Goal: Information Seeking & Learning: Learn about a topic

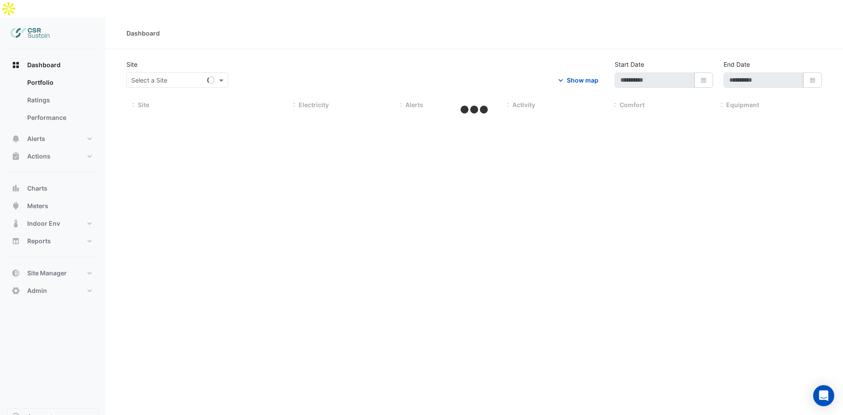
type input "**********"
select select "**"
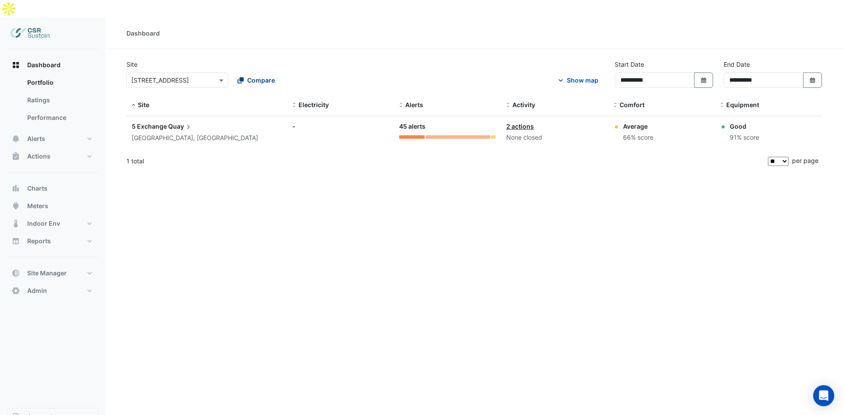
click at [269, 76] on span "Compare" at bounding box center [261, 80] width 28 height 9
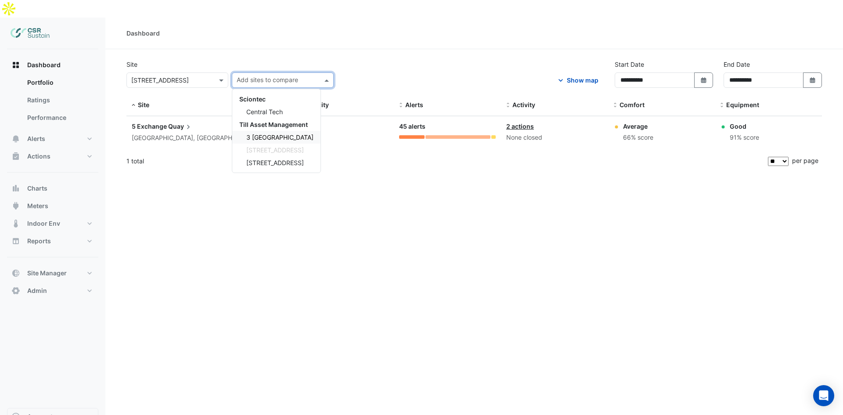
click at [267, 133] on span "3 St. Paul's Place" at bounding box center [279, 136] width 67 height 7
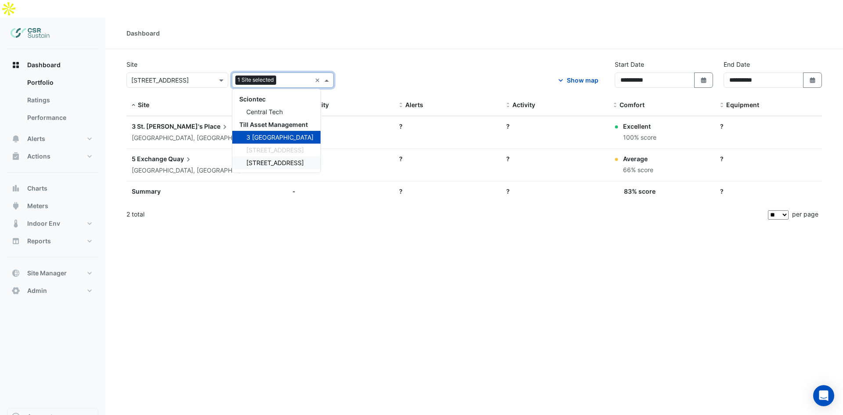
click at [283, 159] on span "[STREET_ADDRESS]" at bounding box center [275, 162] width 58 height 7
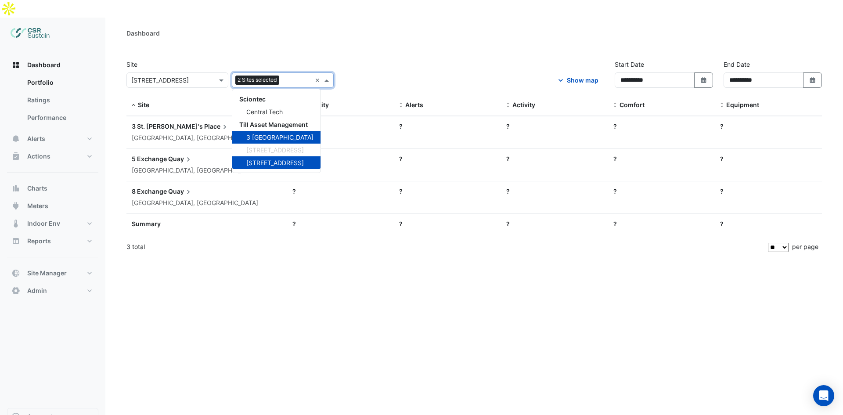
click at [259, 244] on div "**********" at bounding box center [474, 225] width 738 height 415
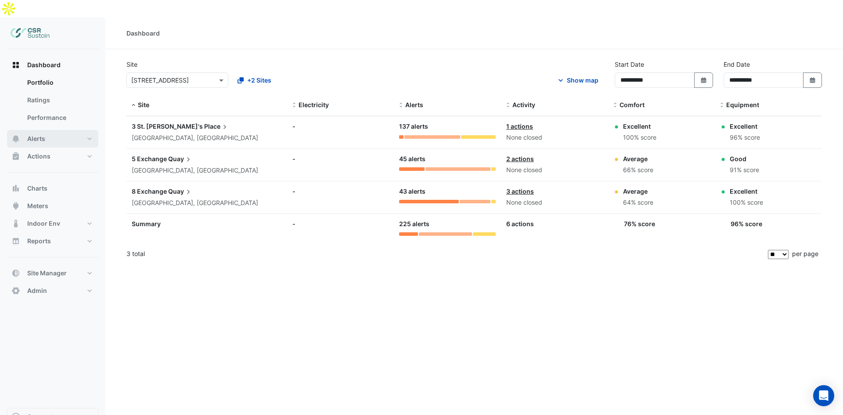
click at [20, 134] on icon "button" at bounding box center [15, 138] width 9 height 9
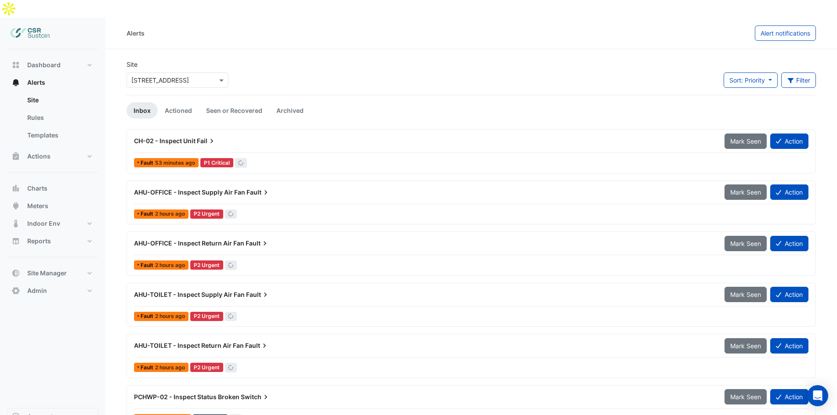
click at [169, 72] on div "× 5 Exchange Quay" at bounding box center [177, 79] width 102 height 15
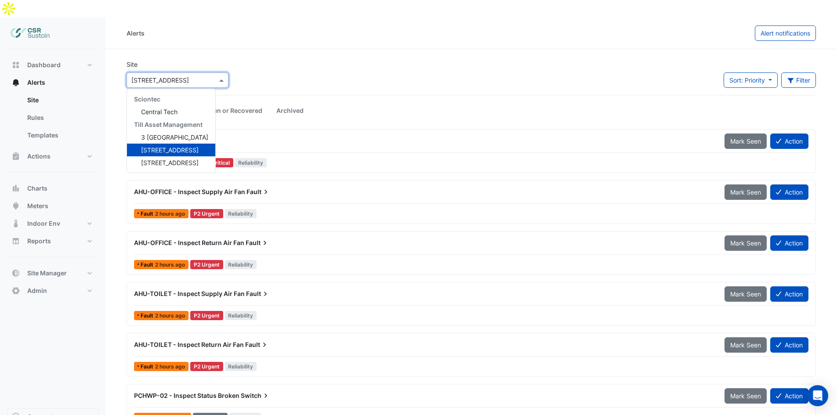
click at [279, 60] on div "Site × 5 Exchange Quay Sciontec Central Tech Till Asset Management 3 St. Paul's…" at bounding box center [471, 77] width 700 height 35
click at [200, 76] on input "text" at bounding box center [168, 80] width 75 height 9
click at [156, 156] on div "8 Exchange Quay" at bounding box center [171, 162] width 88 height 13
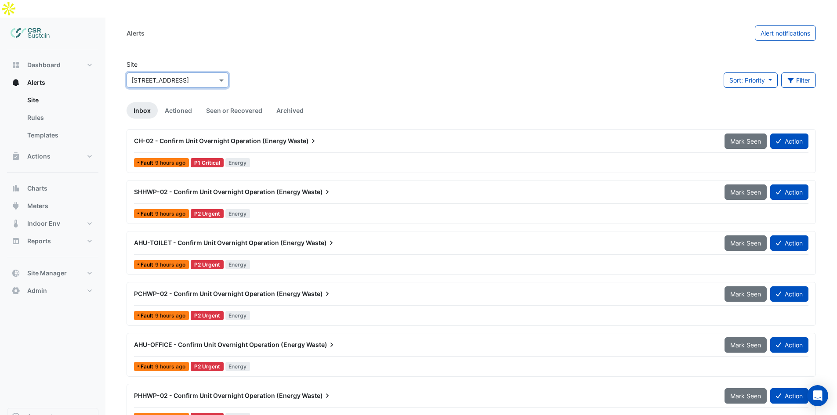
click at [289, 137] on span "Waste)" at bounding box center [303, 141] width 30 height 9
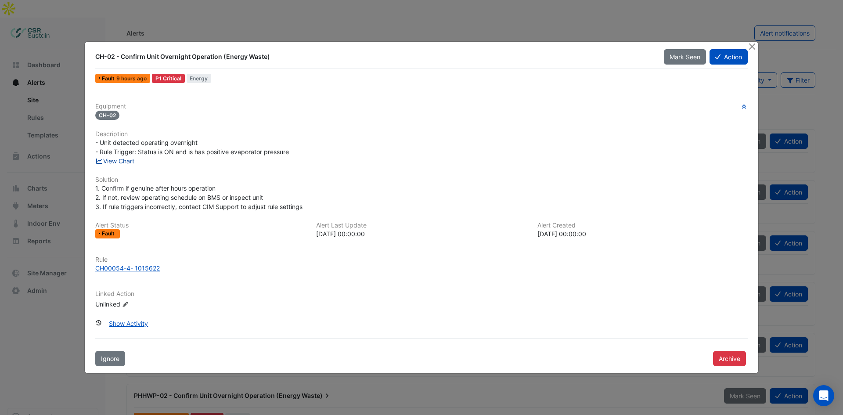
click at [120, 163] on link "View Chart" at bounding box center [114, 160] width 39 height 7
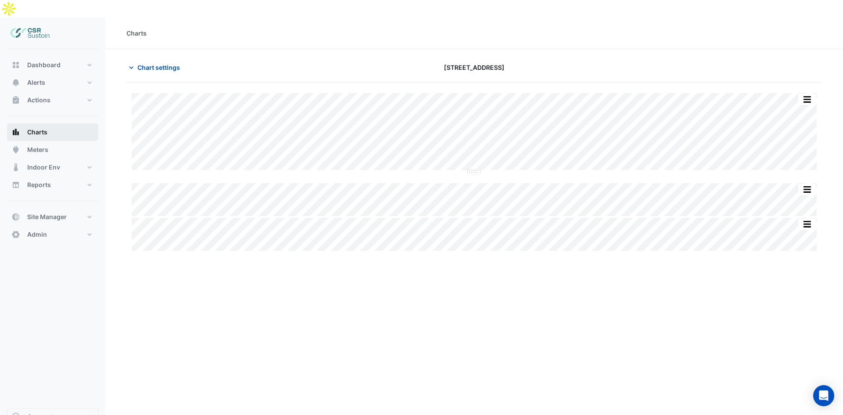
drag, startPoint x: 48, startPoint y: 119, endPoint x: 54, endPoint y: 121, distance: 6.3
click at [48, 123] on button "Charts" at bounding box center [52, 132] width 91 height 18
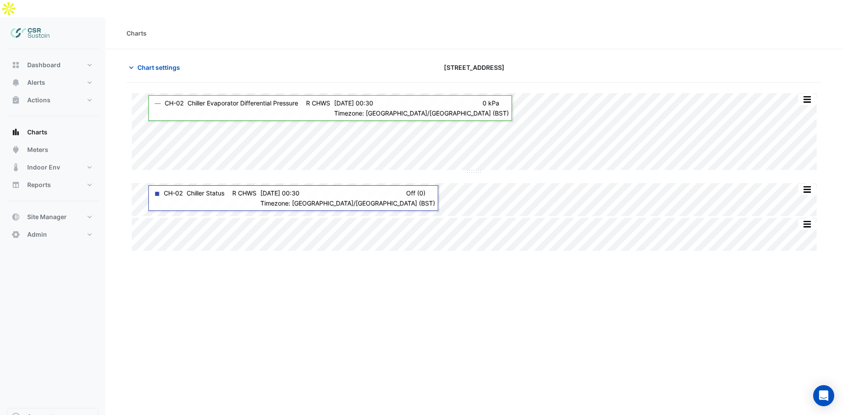
click at [272, 339] on div "Charts Chart settings 8 Exchange Quay Split All Split None Print Save as JPEG S…" at bounding box center [474, 225] width 738 height 415
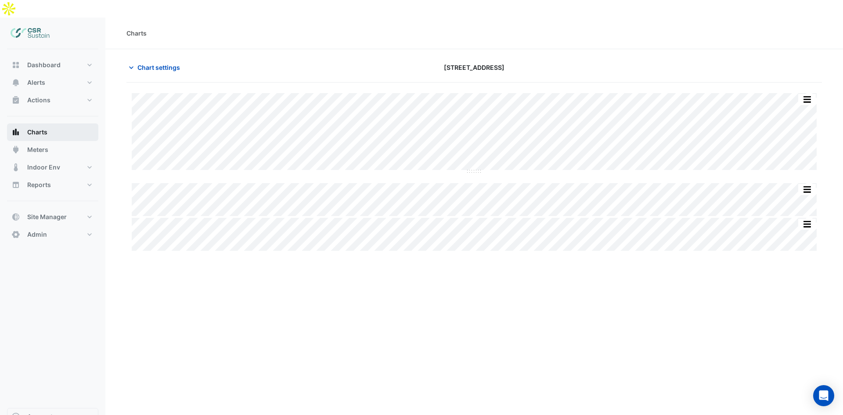
click at [57, 123] on button "Charts" at bounding box center [52, 132] width 91 height 18
click at [222, 298] on div "Charts Chart settings 8 Exchange Quay Split All Split None Print Save as JPEG S…" at bounding box center [474, 225] width 738 height 415
click at [49, 141] on button "Meters" at bounding box center [52, 150] width 91 height 18
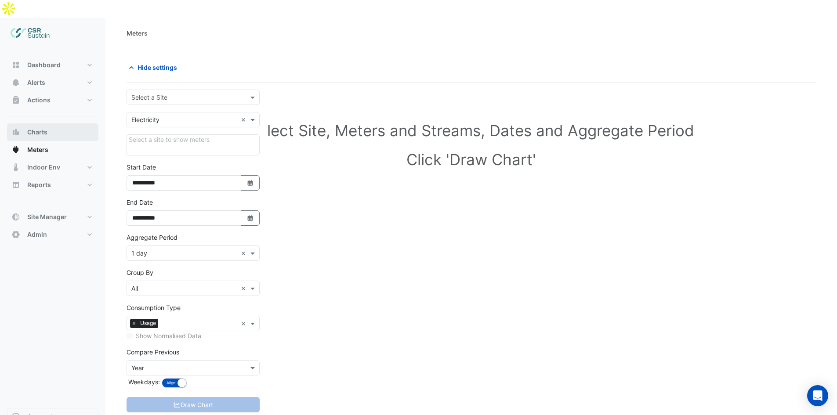
click at [57, 123] on button "Charts" at bounding box center [52, 132] width 91 height 18
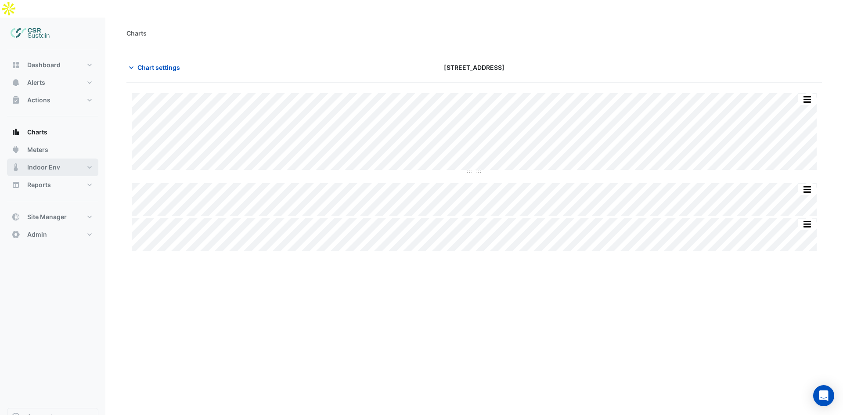
click at [57, 159] on button "Indoor Env" at bounding box center [52, 168] width 91 height 18
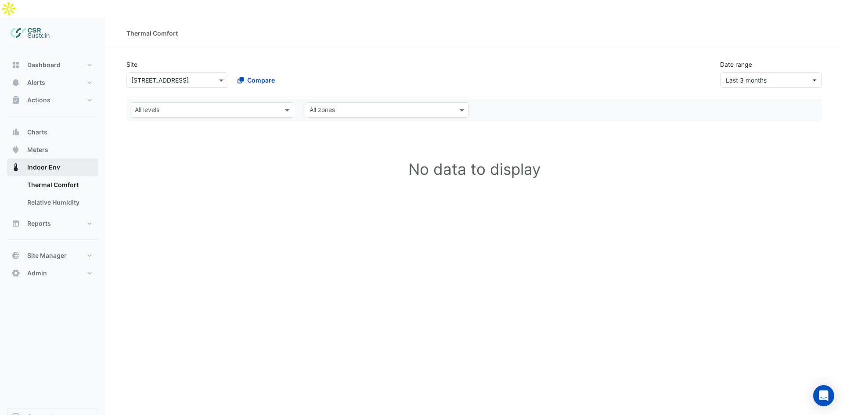
click at [50, 163] on span "Indoor Env" at bounding box center [43, 167] width 33 height 9
drag, startPoint x: 47, startPoint y: 200, endPoint x: 58, endPoint y: 205, distance: 11.2
click at [47, 215] on button "Reports" at bounding box center [52, 224] width 91 height 18
select select "**"
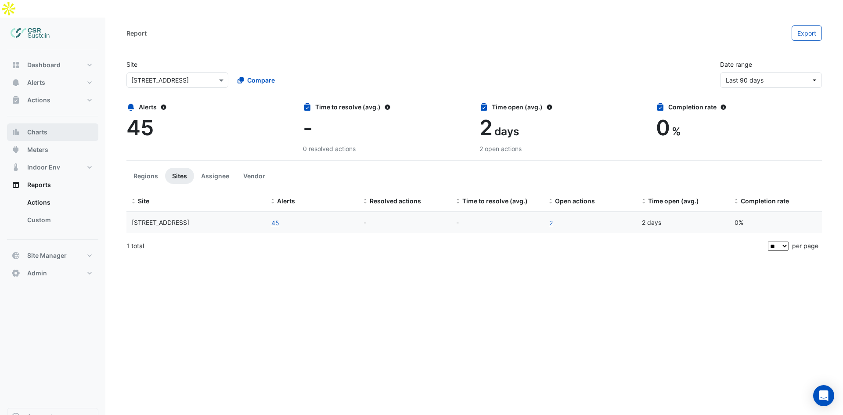
click at [46, 128] on span "Charts" at bounding box center [37, 132] width 20 height 9
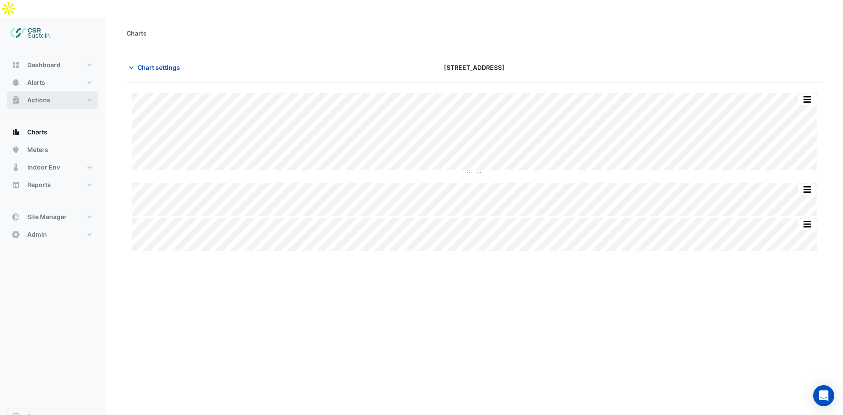
click at [54, 91] on button "Actions" at bounding box center [52, 100] width 91 height 18
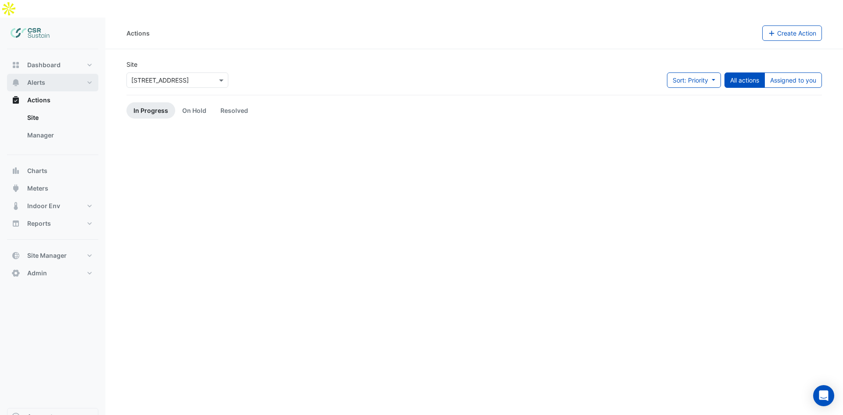
click at [70, 74] on button "Alerts" at bounding box center [52, 83] width 91 height 18
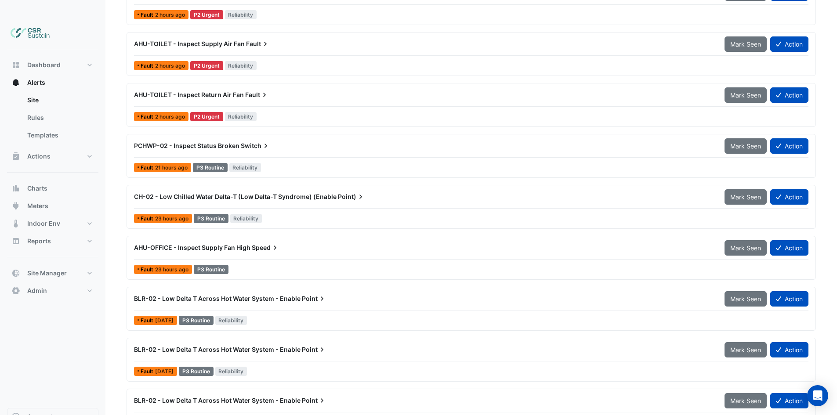
scroll to position [308, 0]
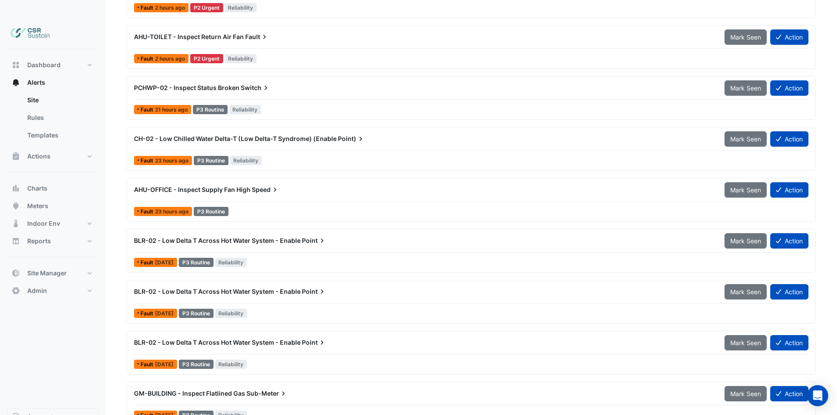
drag, startPoint x: 333, startPoint y: 199, endPoint x: 327, endPoint y: 346, distance: 147.7
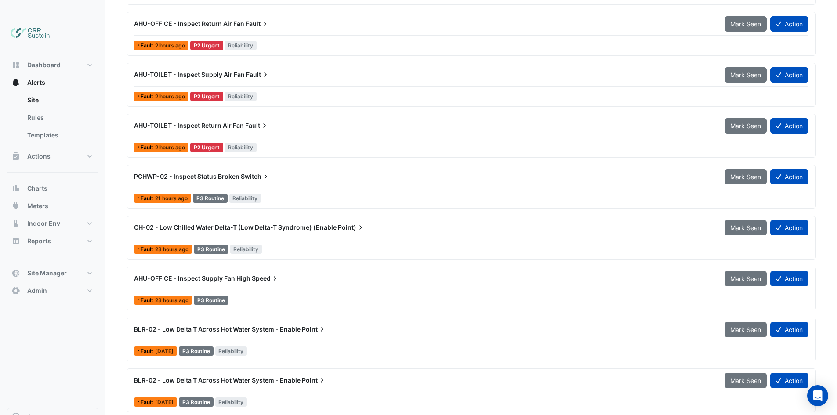
scroll to position [0, 0]
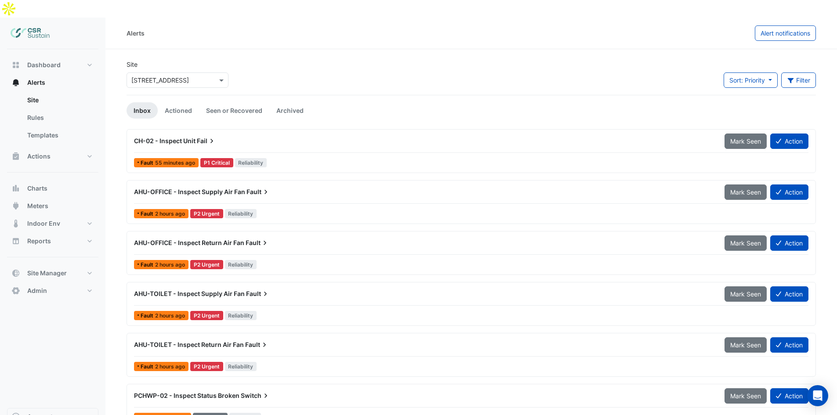
drag, startPoint x: 335, startPoint y: 330, endPoint x: 338, endPoint y: 166, distance: 164.7
click at [182, 76] on input "text" at bounding box center [168, 80] width 75 height 9
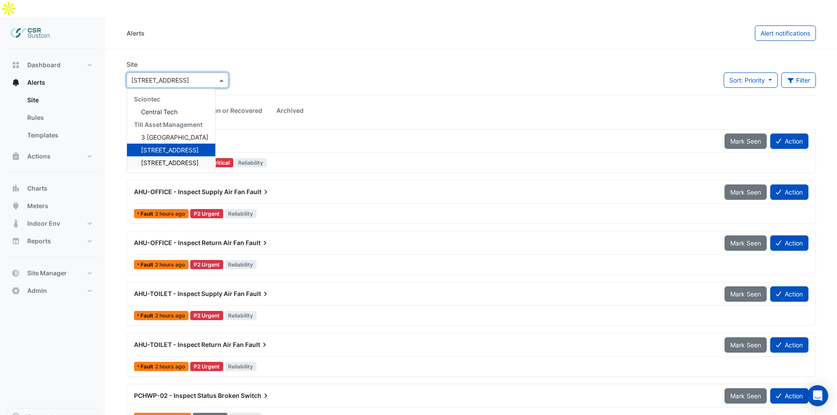
click at [162, 159] on span "[STREET_ADDRESS]" at bounding box center [170, 162] width 58 height 7
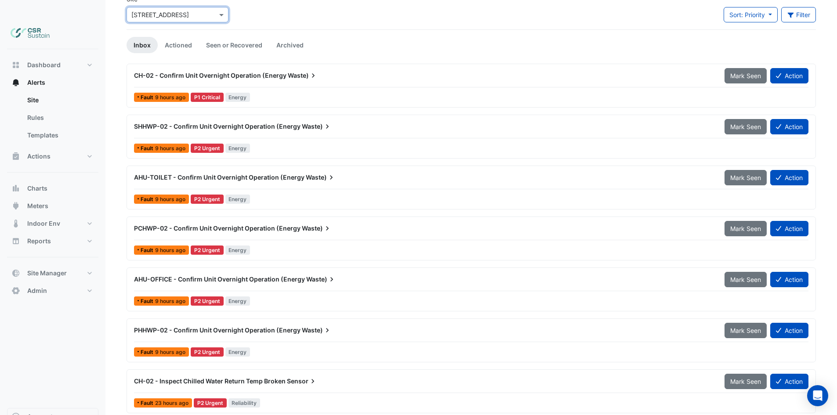
scroll to position [88, 0]
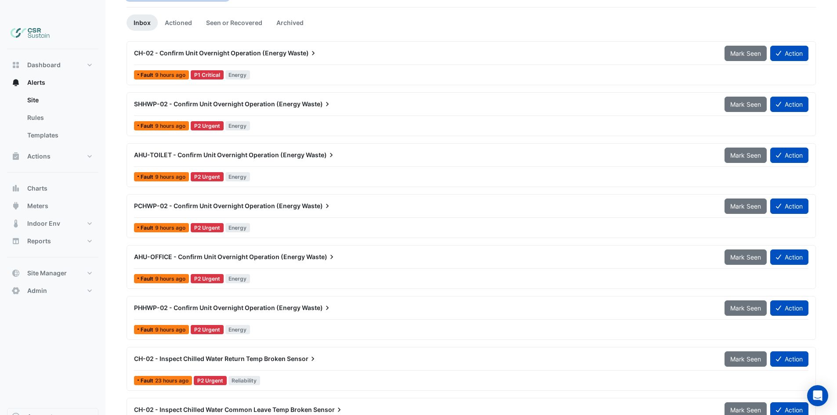
click at [237, 253] on span "AHU-OFFICE - Confirm Unit Overnight Operation (Energy" at bounding box center [219, 256] width 171 height 7
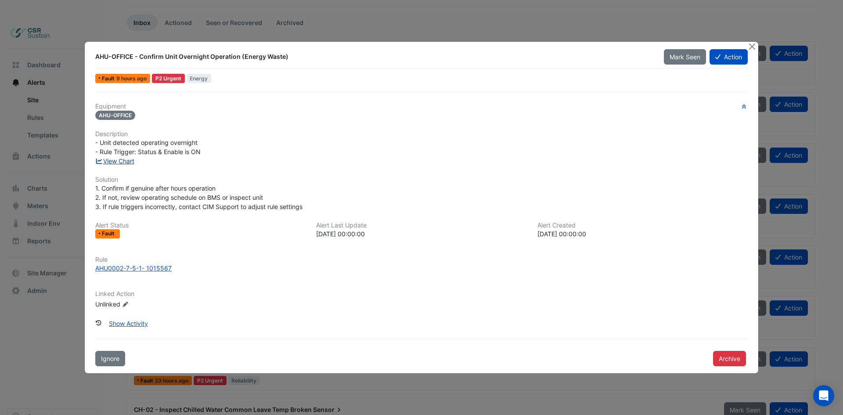
click at [123, 166] on div "Equipment AHU-OFFICE Description - Unit detected operating overnight - Rule Tri…" at bounding box center [421, 209] width 653 height 213
click at [123, 165] on link "View Chart" at bounding box center [114, 160] width 39 height 7
click at [757, 48] on div at bounding box center [752, 47] width 11 height 10
click at [749, 48] on button "Close" at bounding box center [751, 46] width 9 height 9
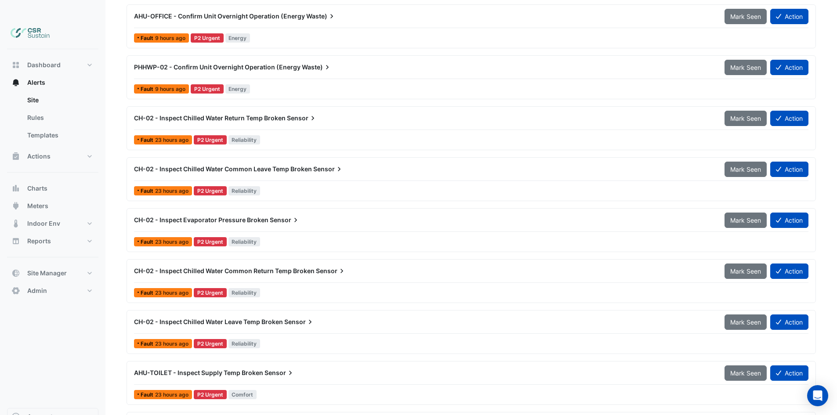
drag, startPoint x: 403, startPoint y: 193, endPoint x: 402, endPoint y: 230, distance: 36.9
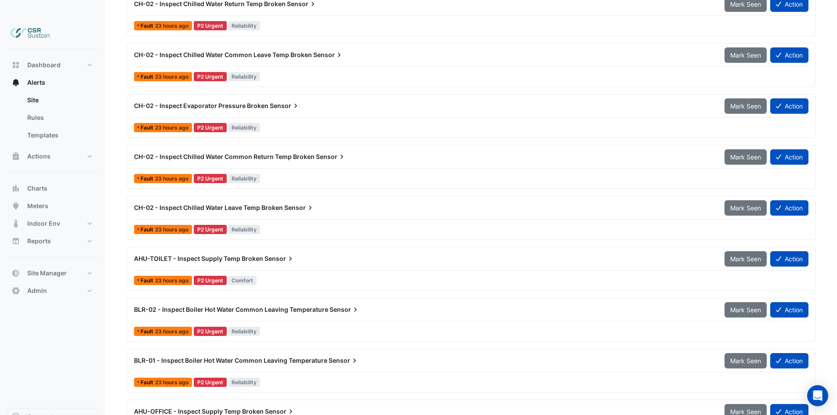
drag, startPoint x: 458, startPoint y: 243, endPoint x: 459, endPoint y: 248, distance: 4.9
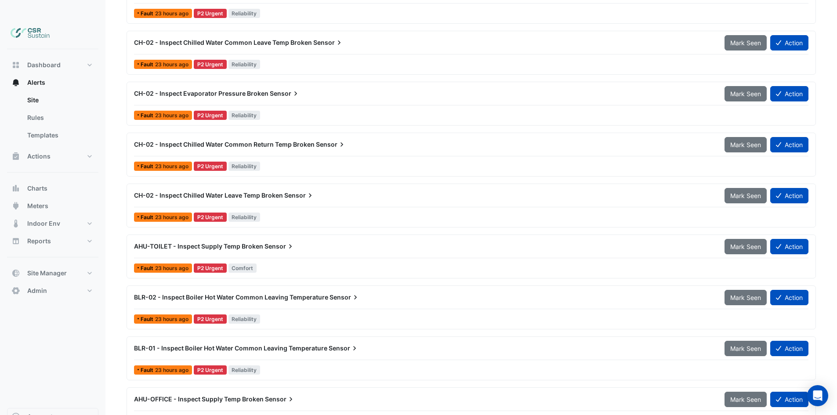
drag, startPoint x: 415, startPoint y: 132, endPoint x: 416, endPoint y: 137, distance: 5.4
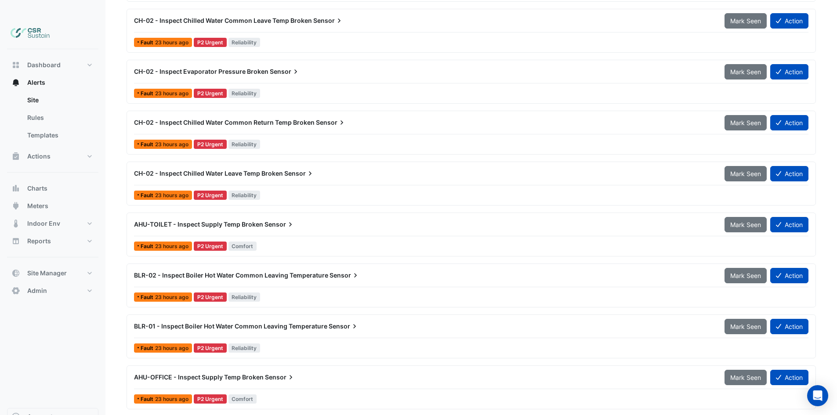
drag, startPoint x: 411, startPoint y: 126, endPoint x: 404, endPoint y: 144, distance: 19.2
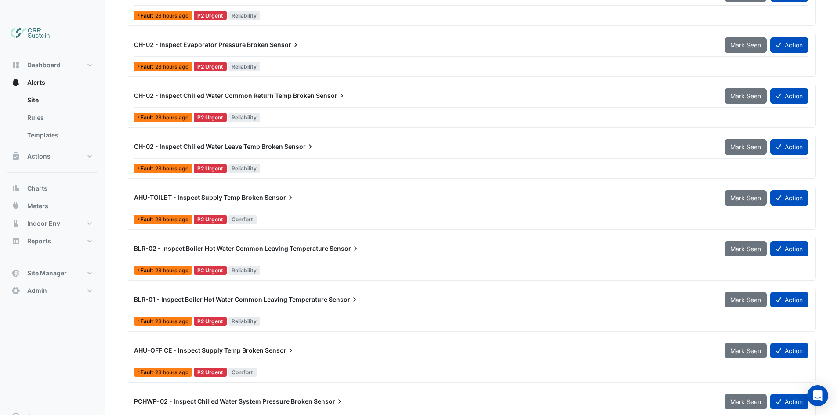
drag, startPoint x: 400, startPoint y: 141, endPoint x: 400, endPoint y: 145, distance: 4.8
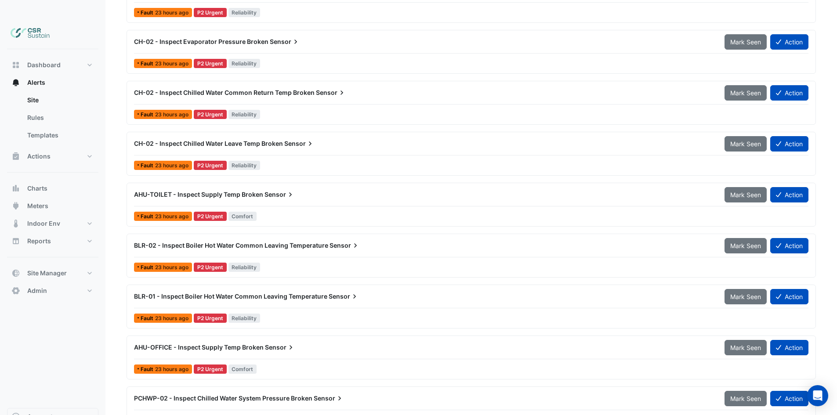
drag, startPoint x: 401, startPoint y: 144, endPoint x: 402, endPoint y: 149, distance: 5.8
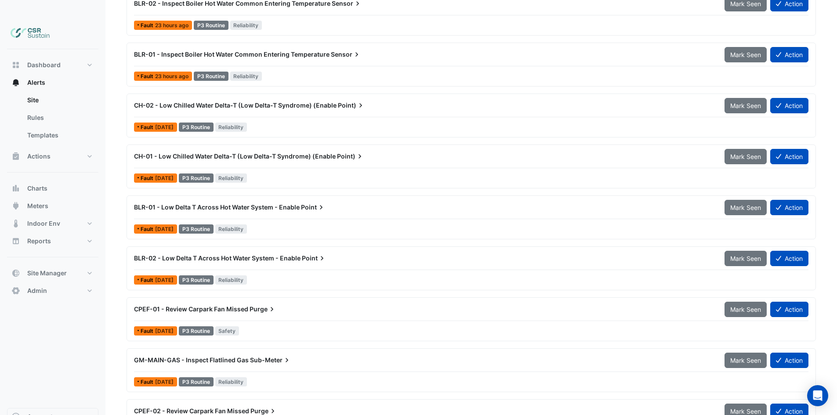
scroll to position [1072, 0]
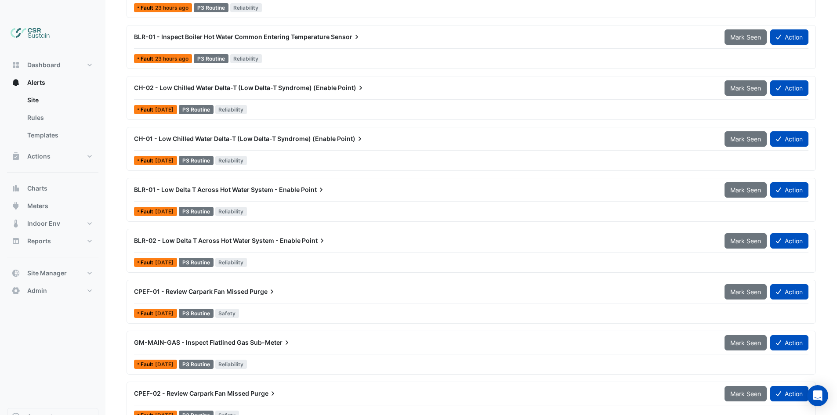
drag, startPoint x: 379, startPoint y: 162, endPoint x: 384, endPoint y: 198, distance: 36.3
drag, startPoint x: 388, startPoint y: 199, endPoint x: 389, endPoint y: 258, distance: 58.8
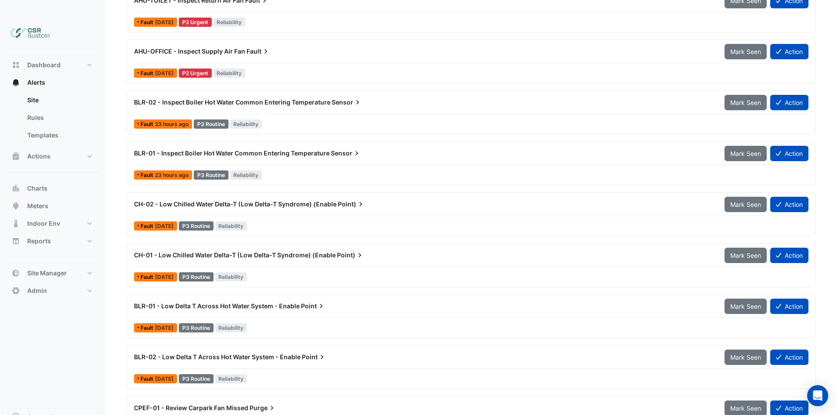
scroll to position [0, 0]
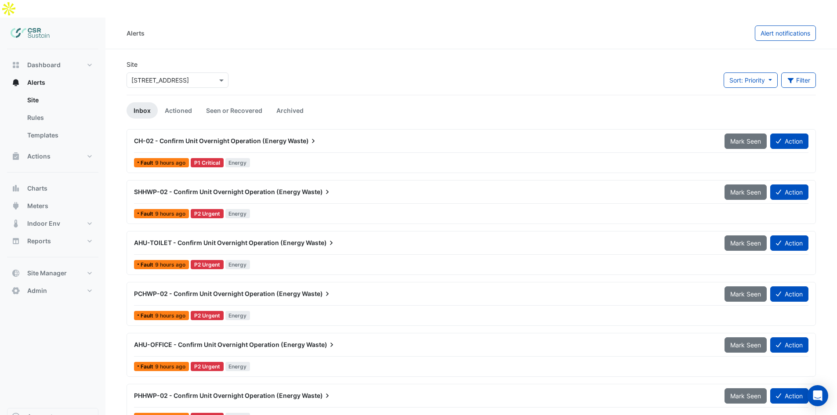
drag, startPoint x: 386, startPoint y: 271, endPoint x: 366, endPoint y: 54, distance: 218.2
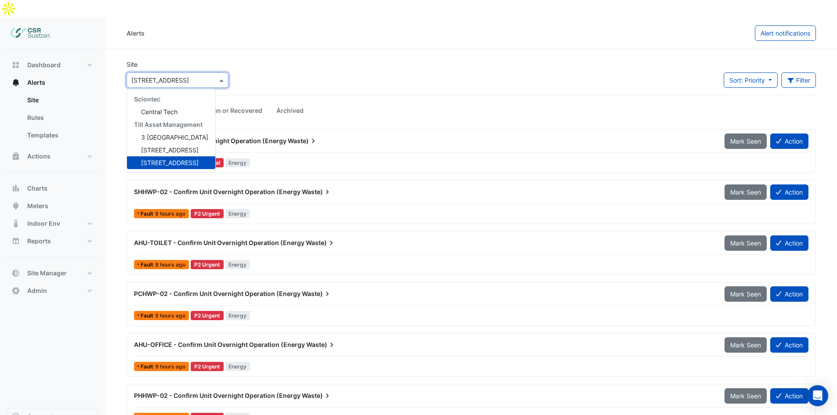
click at [177, 72] on div "× 8 Exchange Quay" at bounding box center [177, 79] width 102 height 15
click at [201, 131] on div "3 St. Paul's Place" at bounding box center [171, 137] width 88 height 13
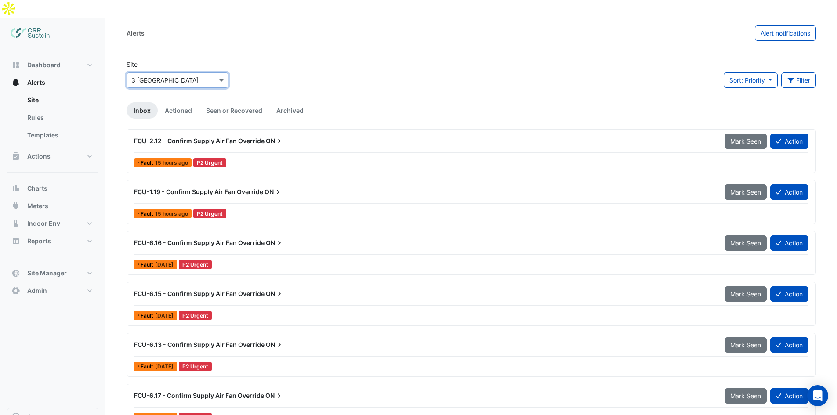
scroll to position [2, 0]
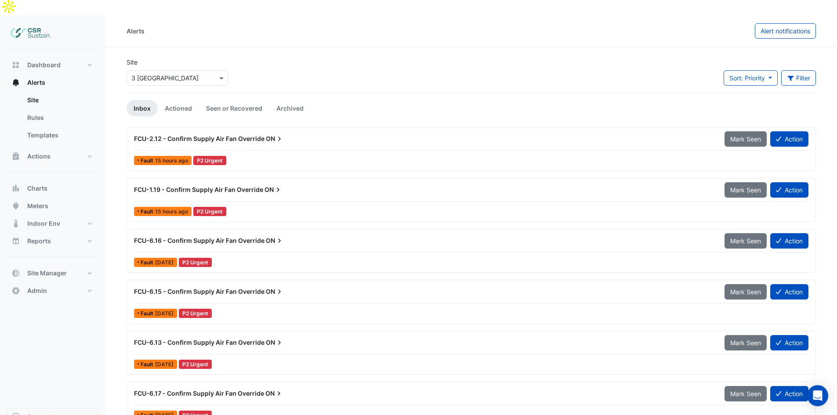
drag, startPoint x: 324, startPoint y: 106, endPoint x: 352, endPoint y: 233, distance: 129.9
drag, startPoint x: 353, startPoint y: 175, endPoint x: 327, endPoint y: 302, distance: 129.6
drag, startPoint x: 325, startPoint y: 236, endPoint x: 389, endPoint y: 228, distance: 64.7
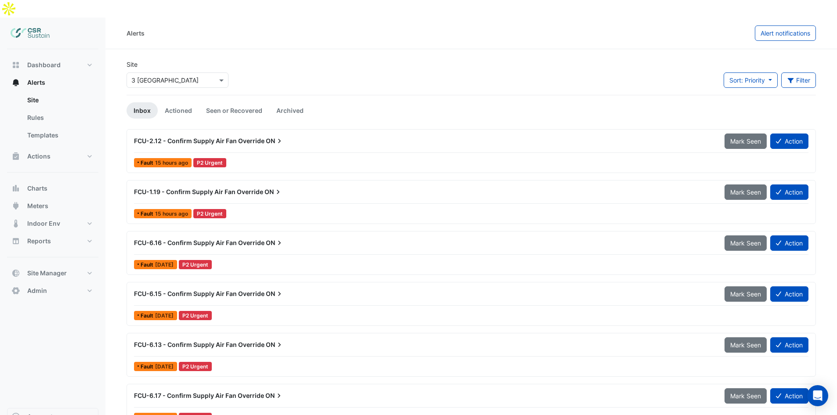
drag, startPoint x: 510, startPoint y: 111, endPoint x: 508, endPoint y: 63, distance: 48.4
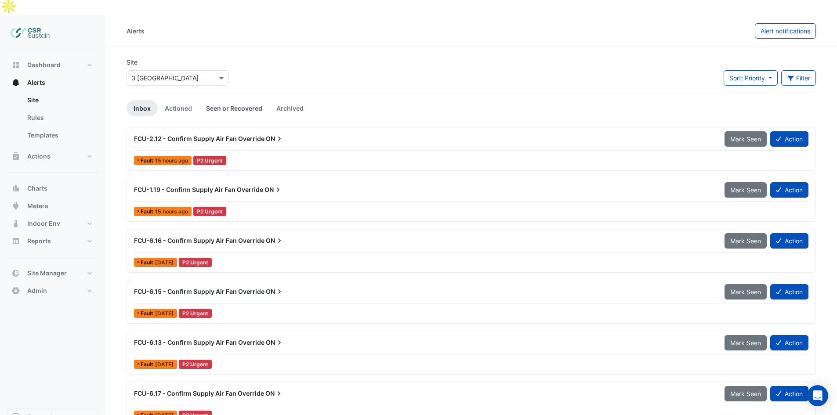
drag, startPoint x: 448, startPoint y: 97, endPoint x: 263, endPoint y: 96, distance: 184.9
click at [203, 74] on input "text" at bounding box center [168, 78] width 75 height 9
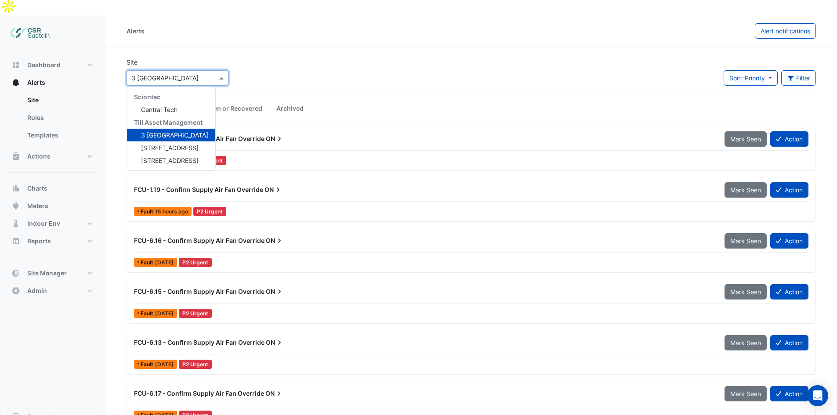
click at [389, 24] on div "Alerts Alert notifications" at bounding box center [470, 31] width 731 height 32
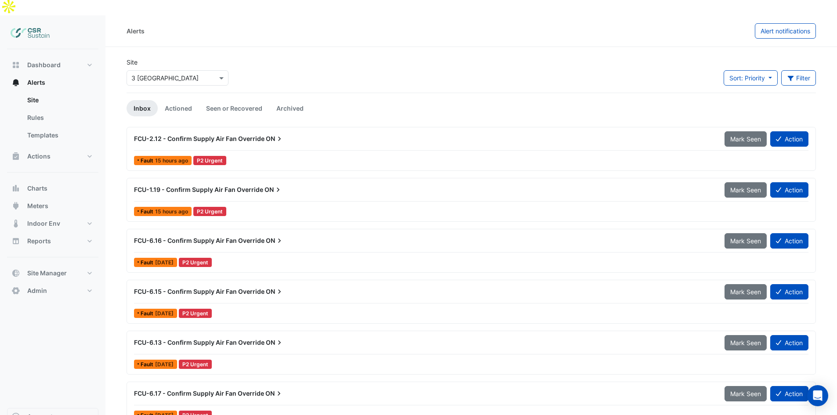
click at [200, 70] on div "× 3 St. Paul's Place" at bounding box center [177, 77] width 102 height 15
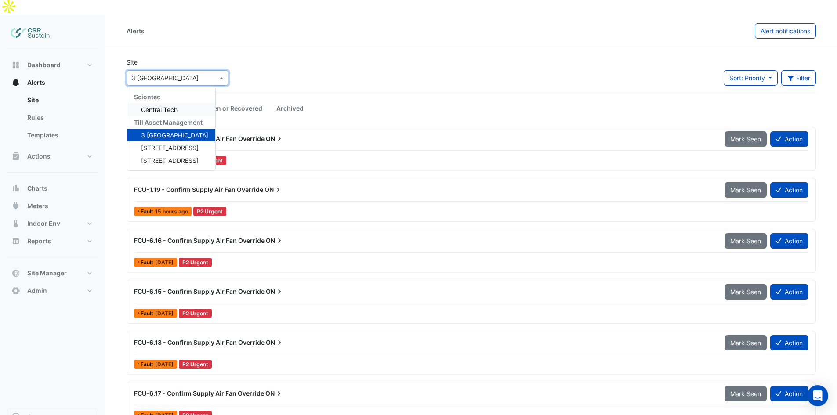
click at [310, 47] on section "Site × 3 St. Paul's Place Sciontec Central Tech Till Asset Management 3 St. Pau…" at bounding box center [470, 236] width 731 height 379
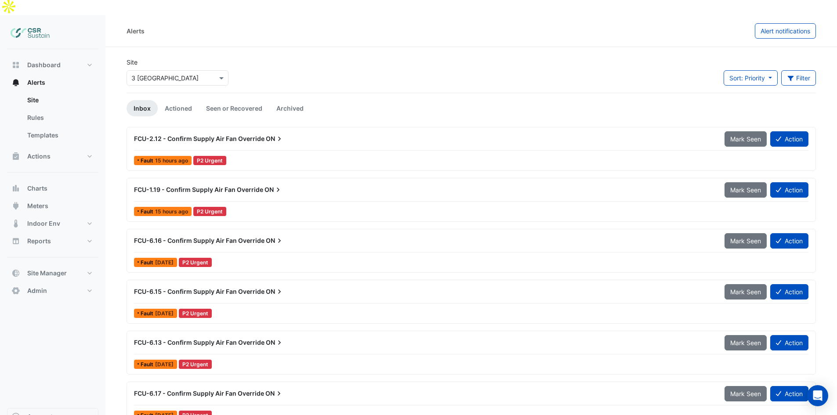
scroll to position [0, 0]
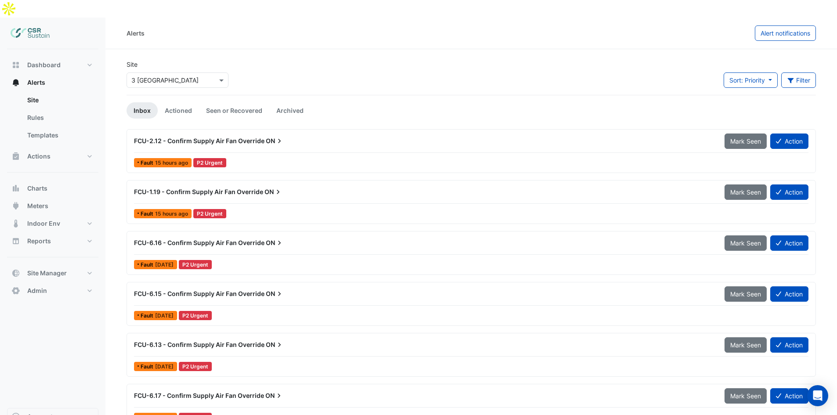
drag, startPoint x: 278, startPoint y: 283, endPoint x: 250, endPoint y: 179, distance: 108.1
click at [180, 72] on div "× 3 St. Paul's Place" at bounding box center [177, 79] width 102 height 15
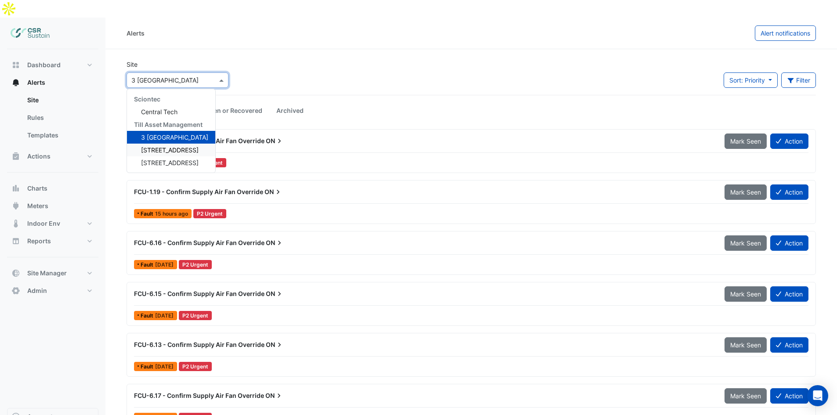
click at [165, 146] on span "5 Exchange Quay" at bounding box center [170, 149] width 58 height 7
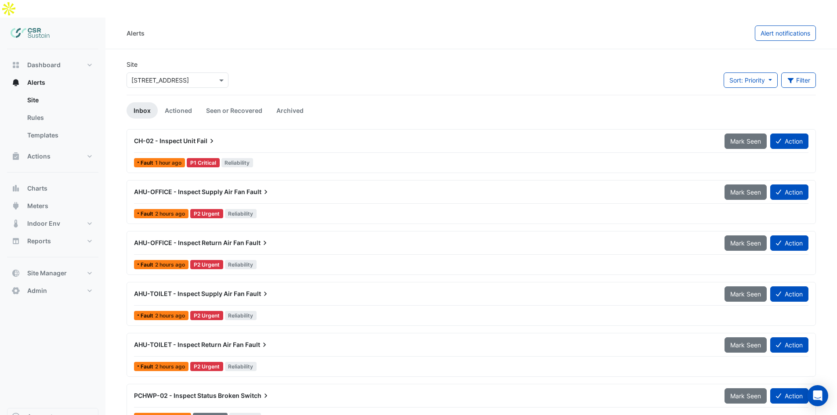
drag, startPoint x: 210, startPoint y: 251, endPoint x: 202, endPoint y: 123, distance: 128.5
click at [190, 69] on div "× 5 Exchange Quay" at bounding box center [177, 78] width 105 height 19
click at [187, 76] on input "text" at bounding box center [168, 80] width 75 height 9
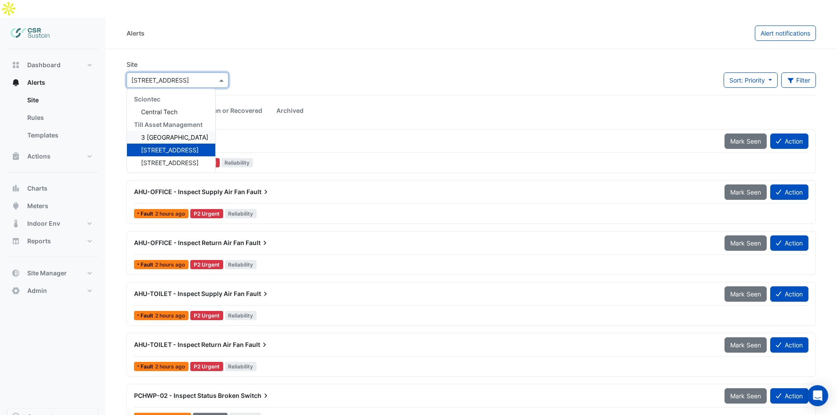
click at [165, 133] on span "3 St. Paul's Place" at bounding box center [174, 136] width 67 height 7
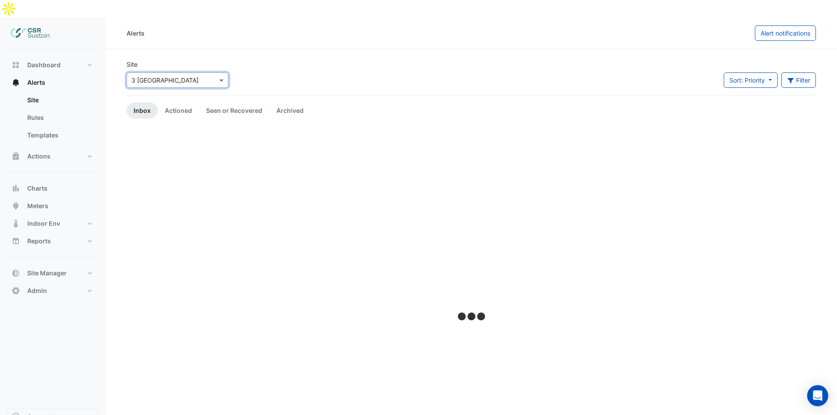
click at [181, 72] on div "× 3 St. Paul's Place" at bounding box center [177, 79] width 102 height 15
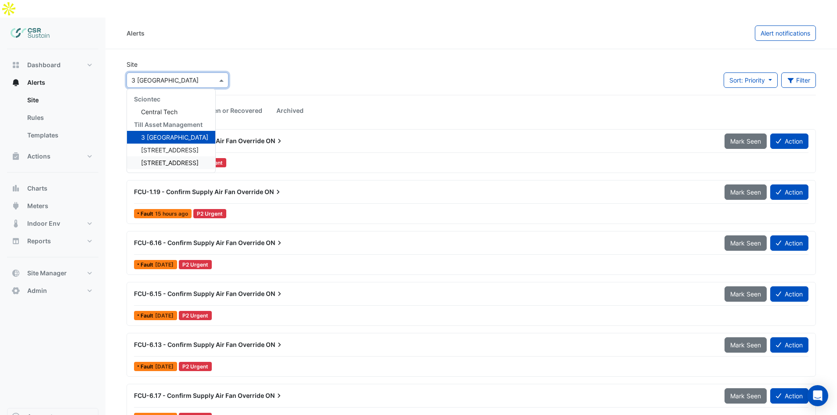
click at [169, 159] on span "8 Exchange Quay" at bounding box center [170, 162] width 58 height 7
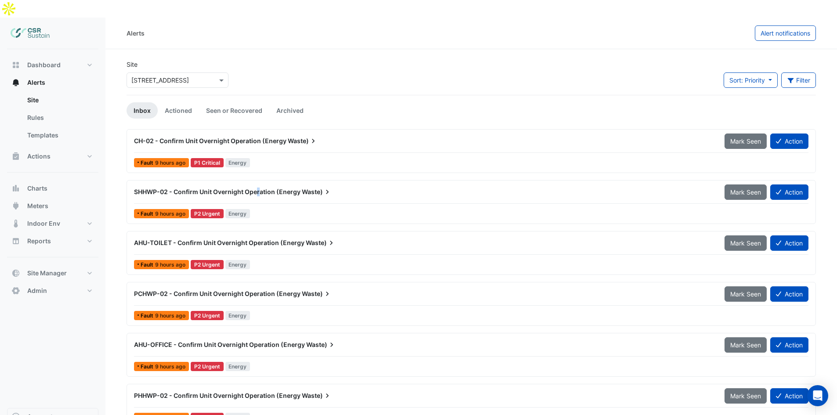
click at [258, 188] on span "SHHWP-02 - Confirm Unit Overnight Operation (Energy" at bounding box center [217, 191] width 166 height 7
click at [263, 188] on span "SHHWP-02 - Confirm Unit Overnight Operation (Energy" at bounding box center [217, 191] width 166 height 7
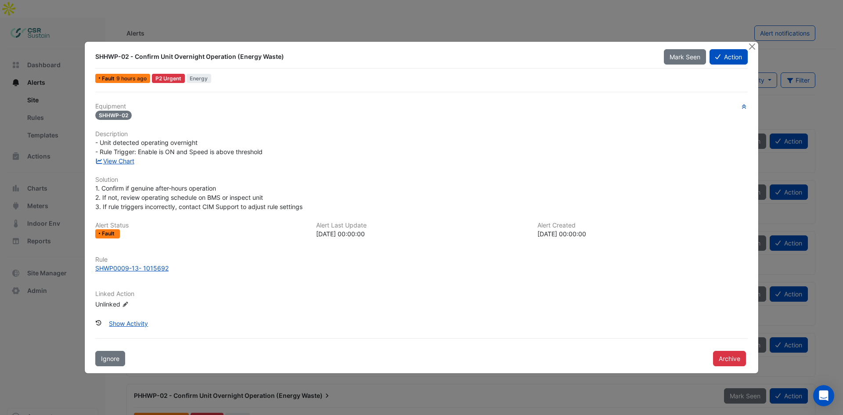
drag, startPoint x: 751, startPoint y: 48, endPoint x: 750, endPoint y: 53, distance: 4.4
click at [751, 48] on button "Close" at bounding box center [751, 46] width 9 height 9
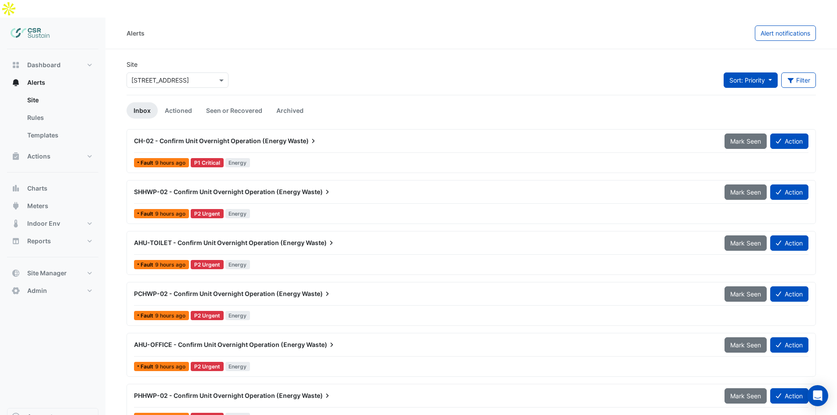
click at [751, 76] on span "Sort: Priority" at bounding box center [747, 79] width 36 height 7
click at [793, 72] on button "Filter" at bounding box center [798, 79] width 35 height 15
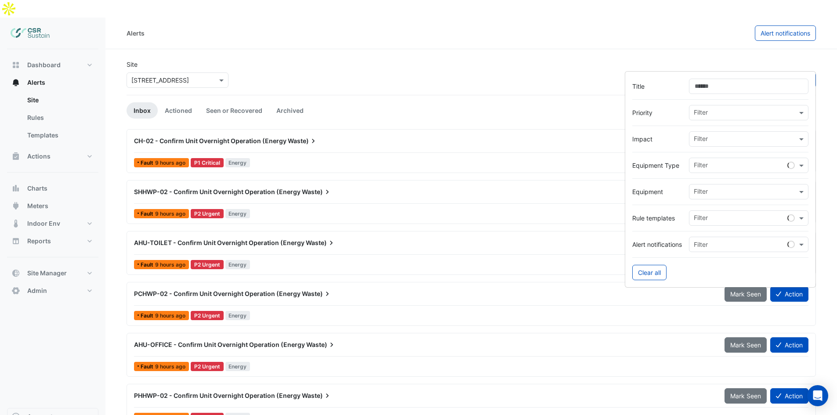
click at [704, 137] on input "text" at bounding box center [744, 139] width 103 height 9
click at [710, 167] on span "Energy" at bounding box center [706, 170] width 20 height 7
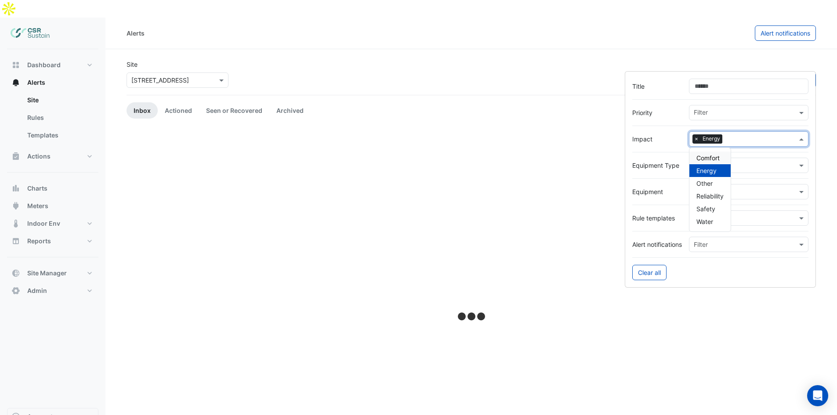
click at [610, 61] on div "Site × 8 Exchange Quay Sort: Priority Priority Updated 1 filter" at bounding box center [471, 77] width 700 height 35
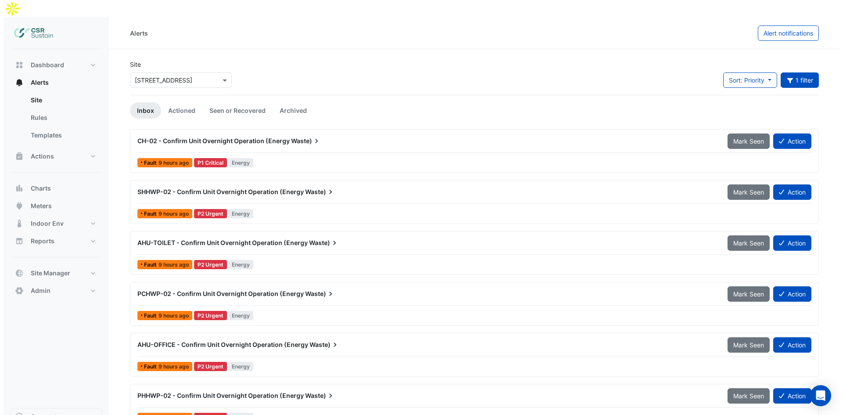
scroll to position [2, 0]
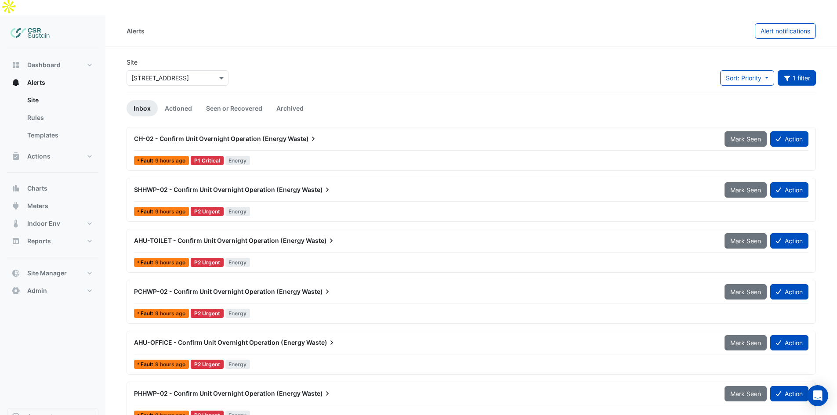
drag, startPoint x: 355, startPoint y: 192, endPoint x: 377, endPoint y: 280, distance: 90.5
drag, startPoint x: 216, startPoint y: 125, endPoint x: 220, endPoint y: 159, distance: 33.6
click at [224, 150] on div "CH-02 - Confirm Unit Overnight Operation (Energy Waste) Mark Seen Action Fault …" at bounding box center [470, 149] width 689 height 44
click at [368, 58] on div "Site × 8 Exchange Quay Sort: Priority Priority Updated 1 filter Title Priority …" at bounding box center [471, 75] width 700 height 35
click at [237, 135] on span "CH-02 - Confirm Unit Overnight Operation (Energy" at bounding box center [210, 138] width 152 height 7
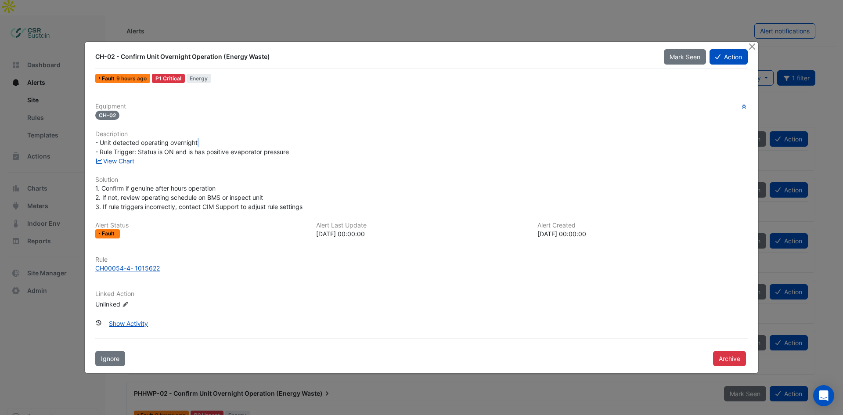
click at [237, 121] on div "Equipment CH-02 Description - Unit detected operating overnight - Rule Trigger:…" at bounding box center [421, 209] width 653 height 213
click at [131, 156] on div "View Chart" at bounding box center [421, 160] width 663 height 9
click at [130, 161] on link "View Chart" at bounding box center [114, 160] width 39 height 7
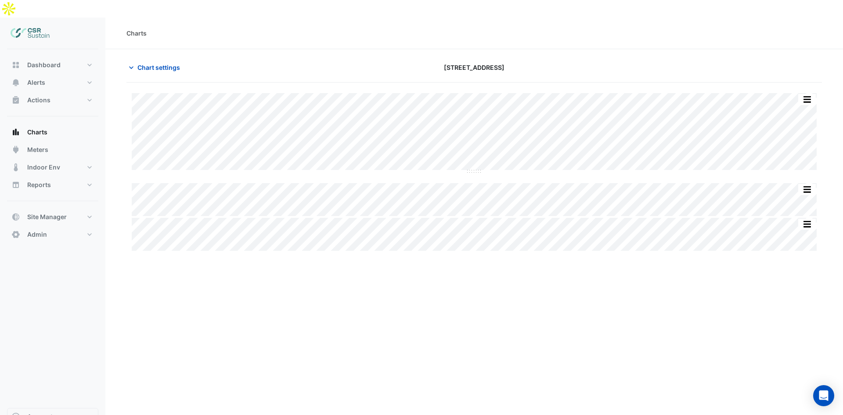
click at [452, 266] on div "Charts Chart settings 8 Exchange Quay Split All Split None Print Save as JPEG S…" at bounding box center [474, 225] width 738 height 415
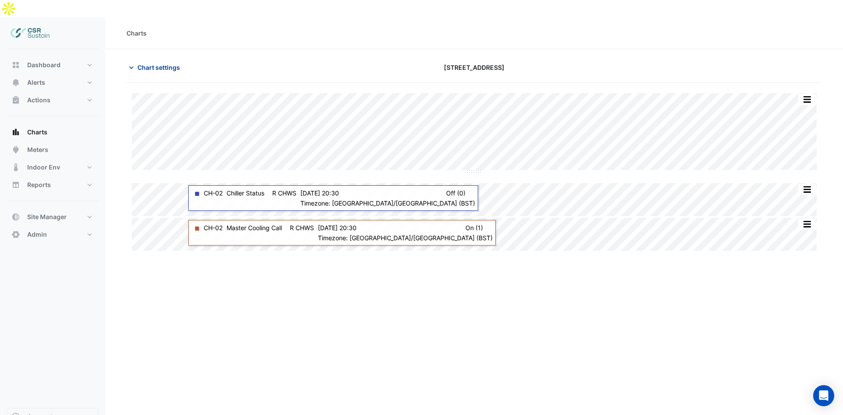
click at [155, 63] on span "Chart settings" at bounding box center [158, 67] width 43 height 9
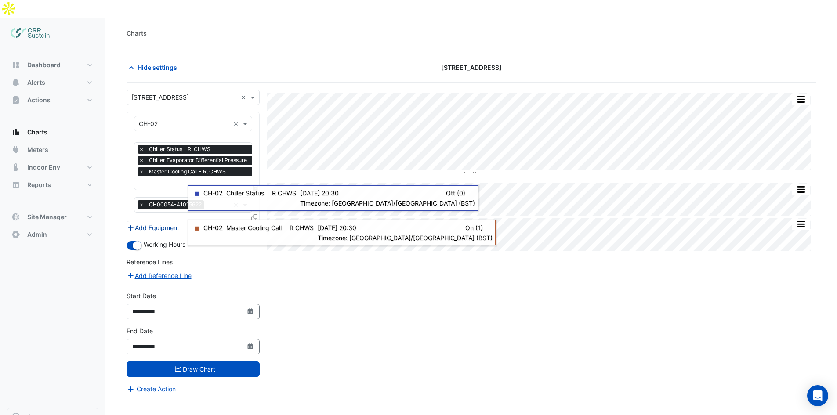
click at [157, 223] on button "Add Equipment" at bounding box center [152, 228] width 53 height 10
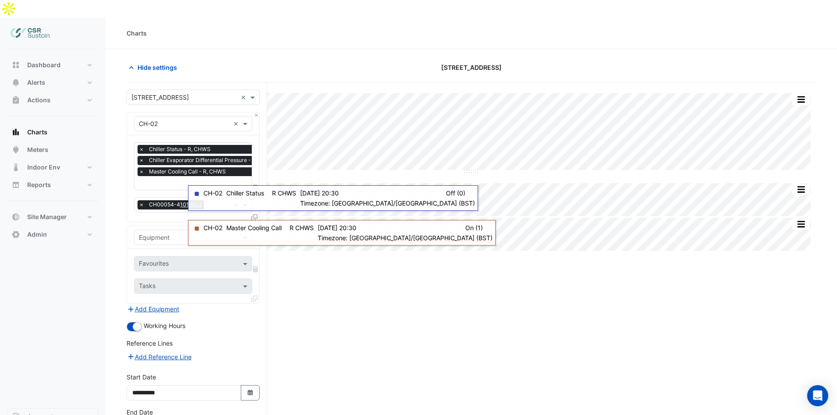
click at [163, 233] on input "text" at bounding box center [184, 237] width 91 height 9
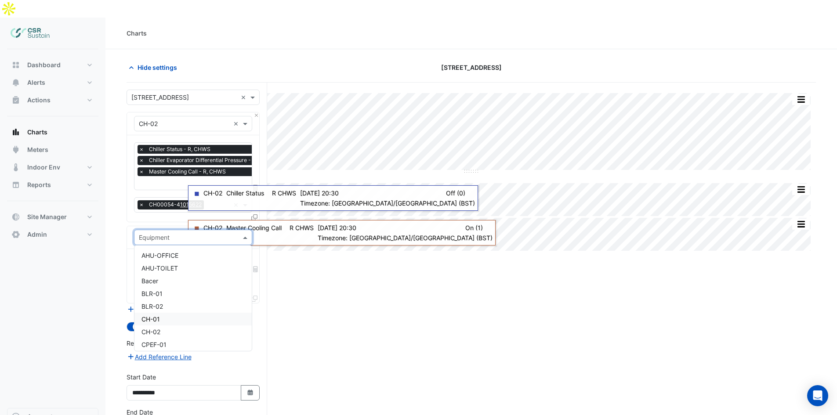
drag, startPoint x: 167, startPoint y: 312, endPoint x: 167, endPoint y: 297, distance: 14.9
click at [167, 313] on div "CH-01" at bounding box center [192, 319] width 117 height 13
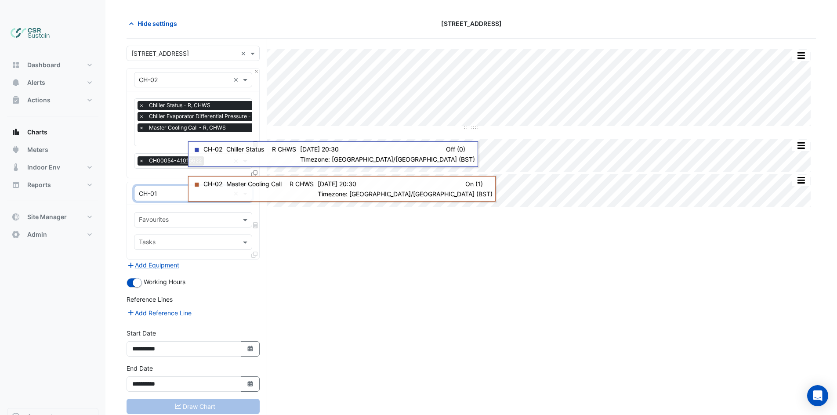
click at [153, 216] on input "text" at bounding box center [188, 220] width 98 height 9
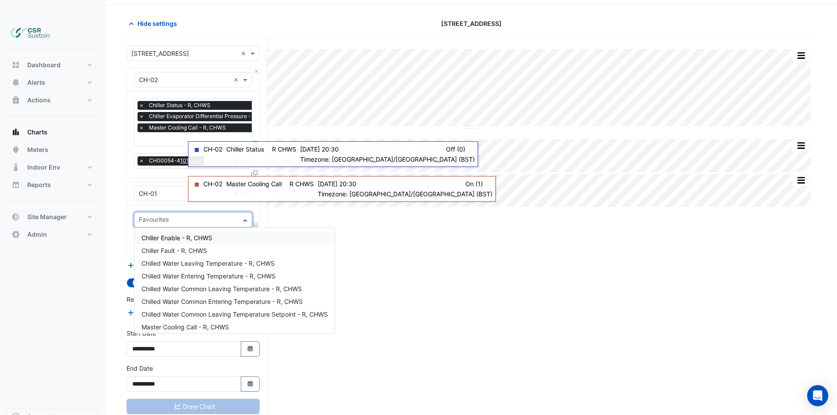
click at [199, 234] on span "Chiller Enable - R, CHWS" at bounding box center [176, 237] width 71 height 7
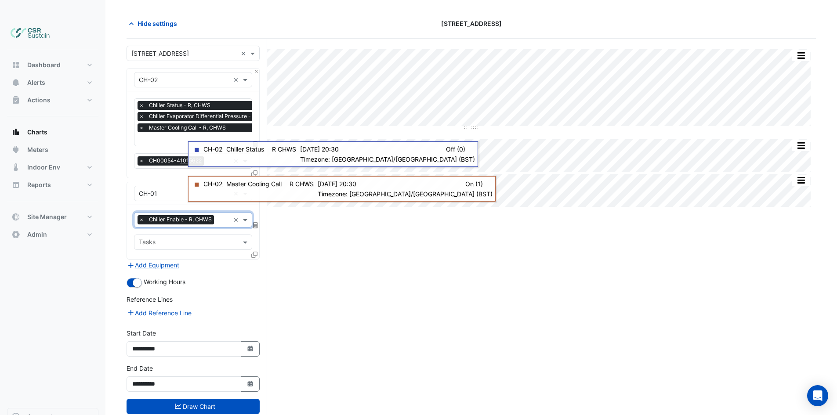
click at [181, 238] on input "text" at bounding box center [188, 242] width 98 height 9
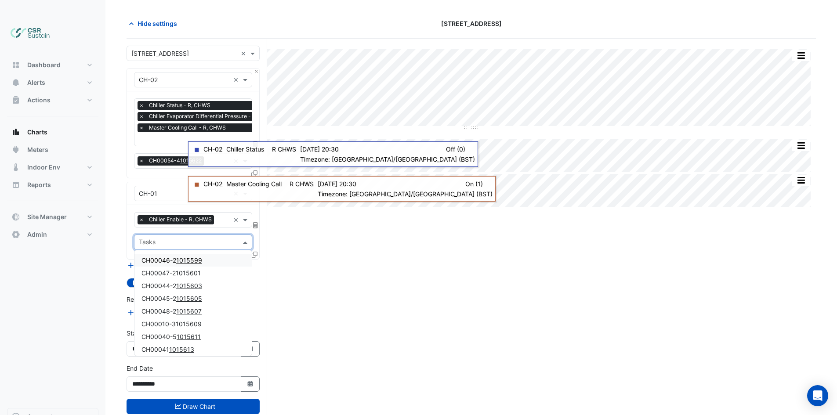
click at [184, 238] on input "text" at bounding box center [188, 242] width 98 height 9
click at [118, 231] on section "Hide settings 8 Exchange Quay Split All Split None Print Save as JPEG Save as P…" at bounding box center [470, 221] width 731 height 433
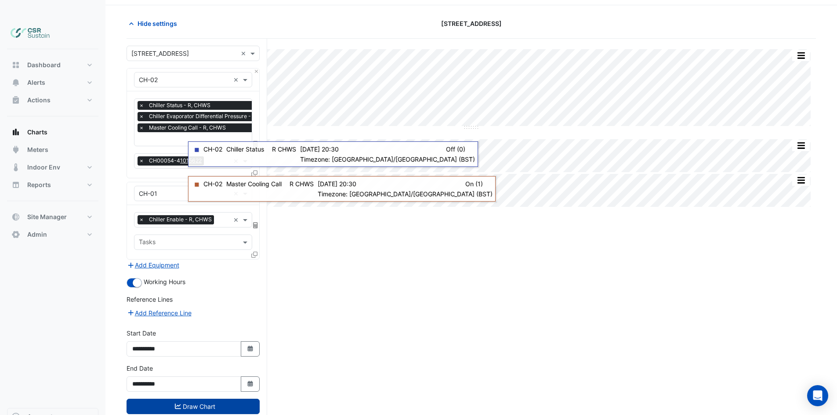
click at [180, 399] on button "Draw Chart" at bounding box center [192, 406] width 133 height 15
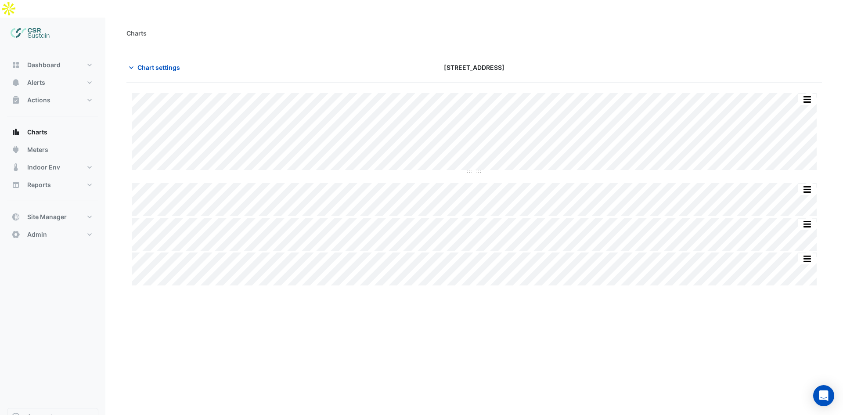
click at [289, 331] on div "Charts Chart settings 8 Exchange Quay Split by Equip Split All Split None Print…" at bounding box center [474, 225] width 738 height 415
drag, startPoint x: 58, startPoint y: 44, endPoint x: 80, endPoint y: 76, distance: 39.5
click at [58, 61] on span "Dashboard" at bounding box center [43, 65] width 33 height 9
select select "**"
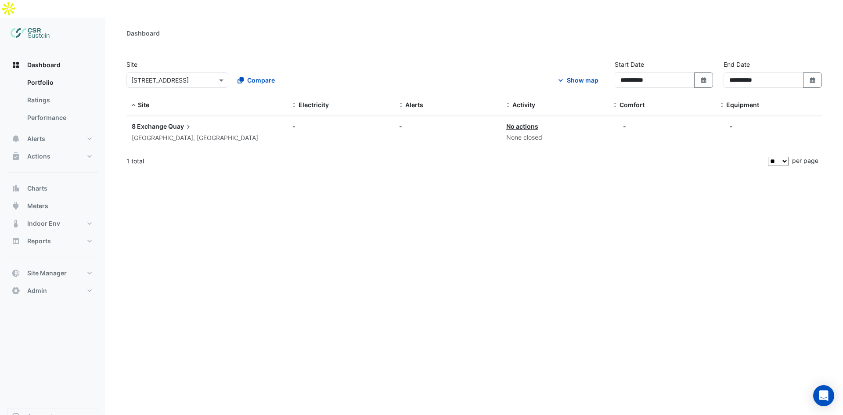
click at [136, 123] on span "8 Exchange" at bounding box center [149, 126] width 35 height 7
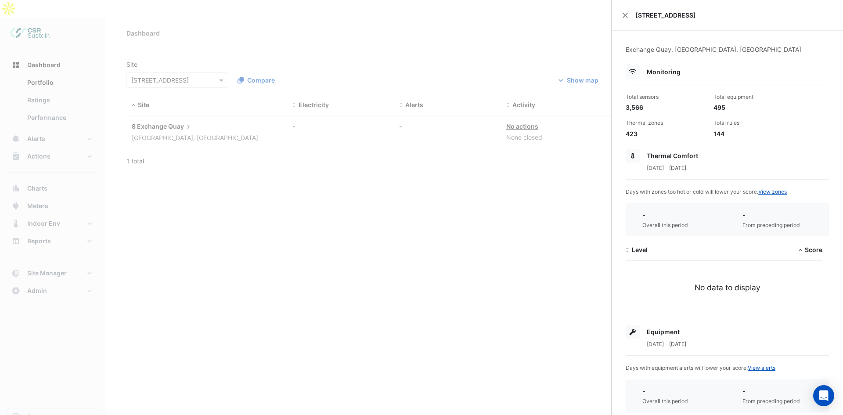
drag, startPoint x: 627, startPoint y: 17, endPoint x: 577, endPoint y: 29, distance: 50.9
click at [627, 15] on button "Close" at bounding box center [625, 15] width 6 height 6
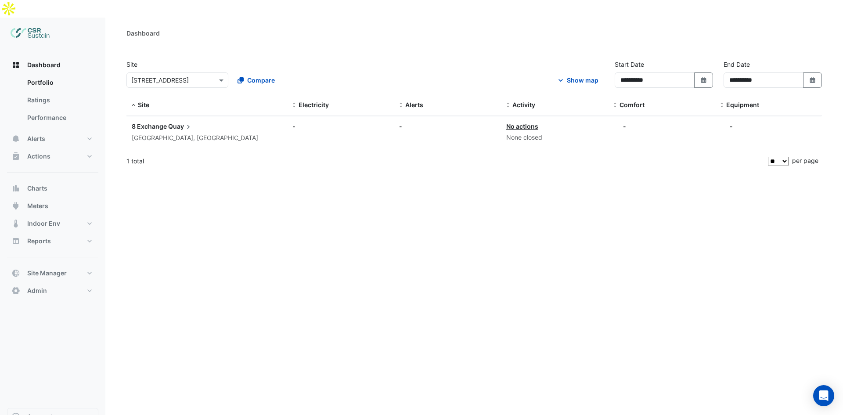
click at [151, 123] on span "8 Exchange" at bounding box center [149, 126] width 35 height 7
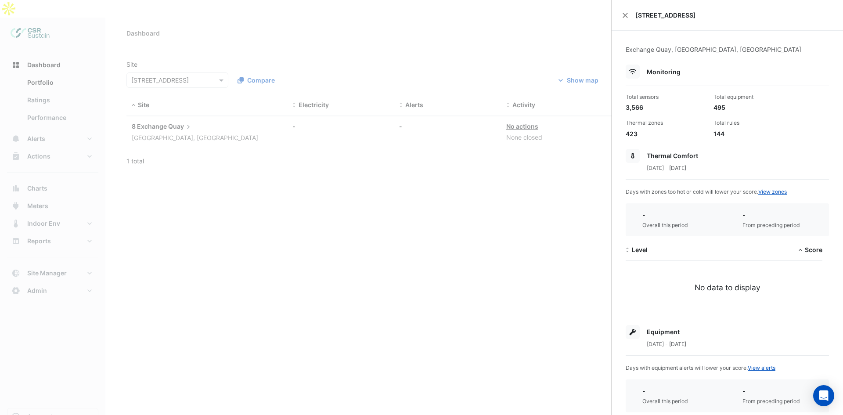
click at [505, 195] on ngb-offcanvas-backdrop at bounding box center [421, 207] width 843 height 415
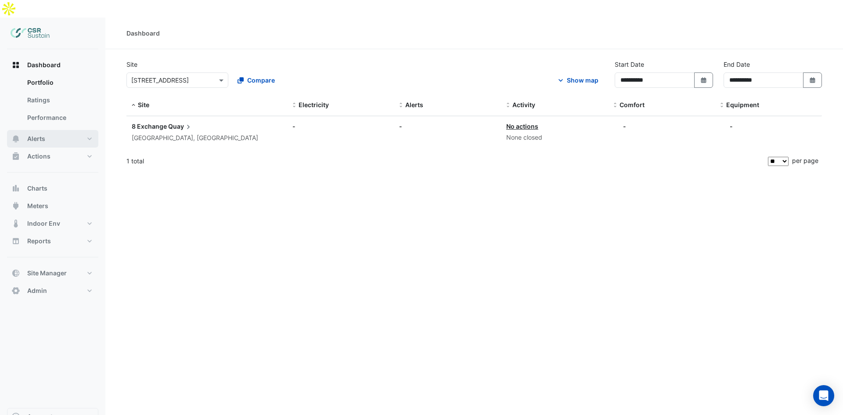
click at [43, 134] on span "Alerts" at bounding box center [36, 138] width 18 height 9
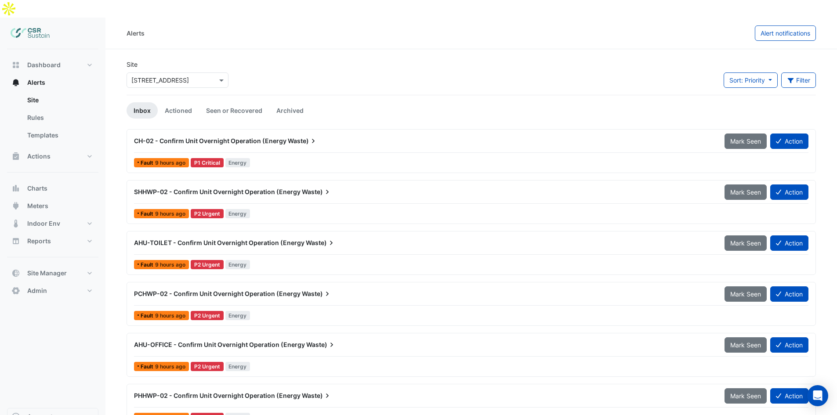
drag, startPoint x: 260, startPoint y: 94, endPoint x: 262, endPoint y: 62, distance: 31.6
click at [757, 76] on span "Sort: Priority" at bounding box center [747, 79] width 36 height 7
click at [799, 72] on button "Filter" at bounding box center [798, 79] width 35 height 15
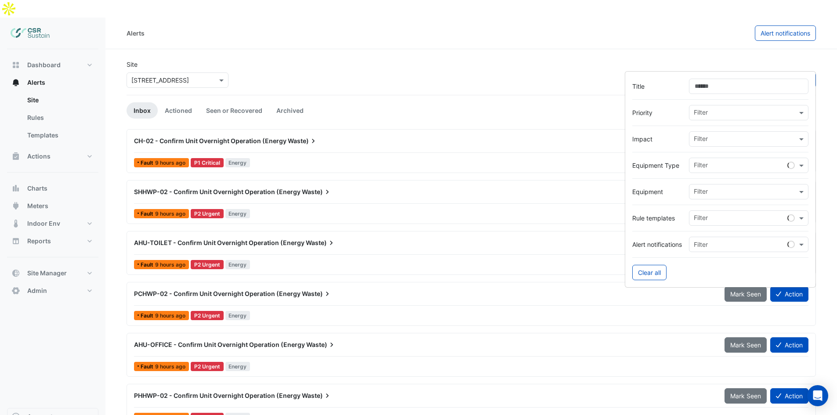
click at [721, 141] on input "text" at bounding box center [744, 139] width 103 height 9
click at [713, 168] on span "Energy" at bounding box center [706, 170] width 20 height 7
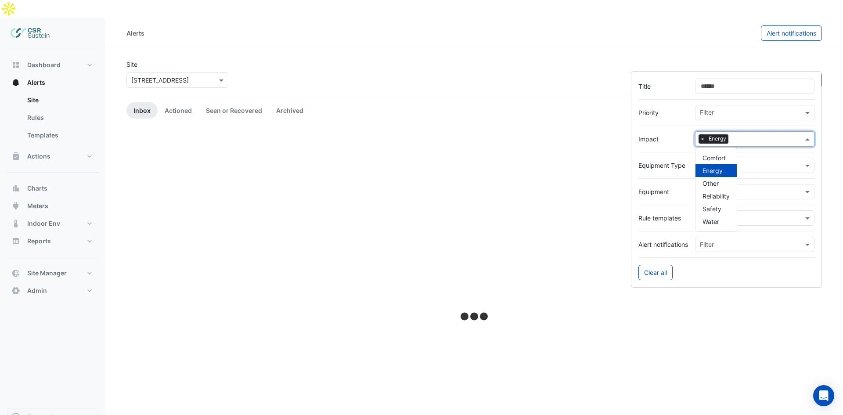
click at [333, 27] on div "Alerts Alert notifications" at bounding box center [474, 34] width 738 height 32
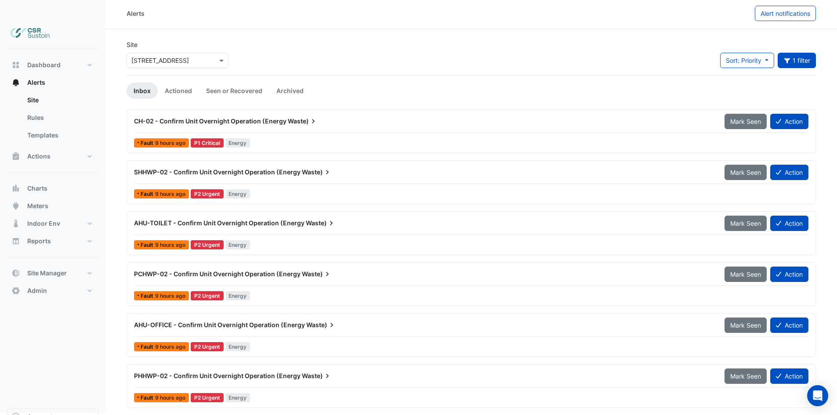
scroll to position [2, 0]
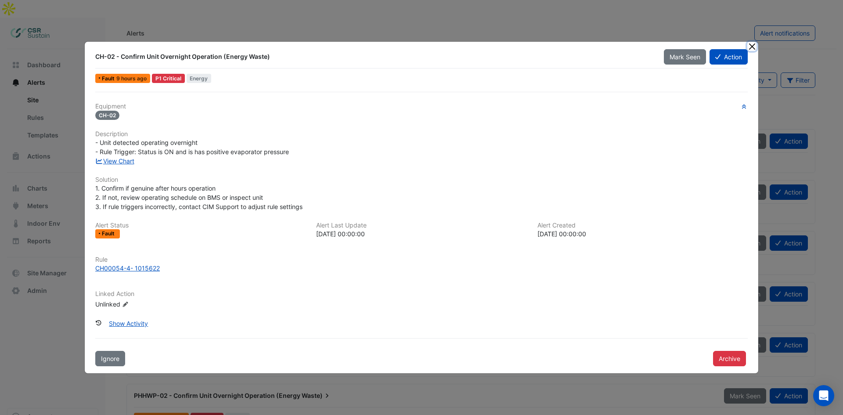
click at [754, 43] on button "Close" at bounding box center [751, 46] width 9 height 9
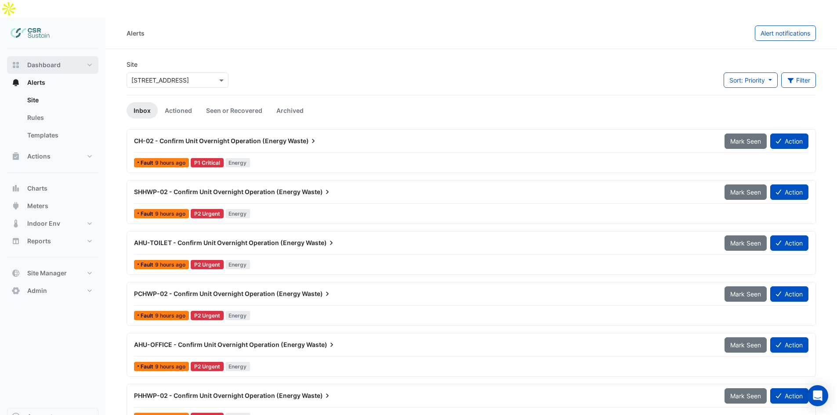
drag, startPoint x: 59, startPoint y: 40, endPoint x: 110, endPoint y: 56, distance: 53.8
click at [59, 56] on button "Dashboard" at bounding box center [52, 65] width 91 height 18
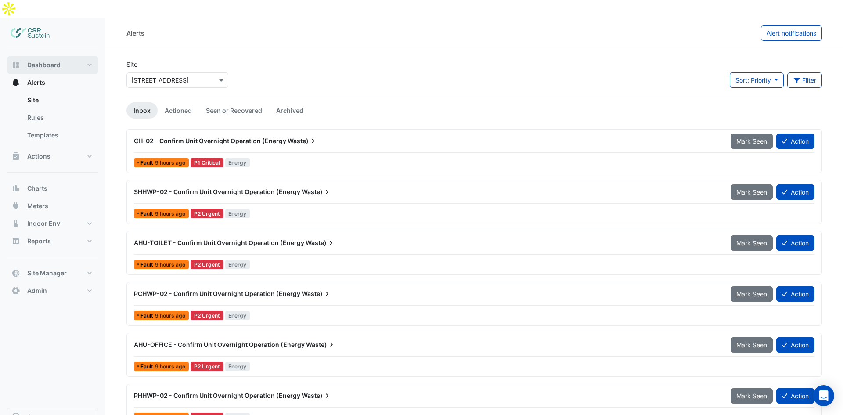
select select "**"
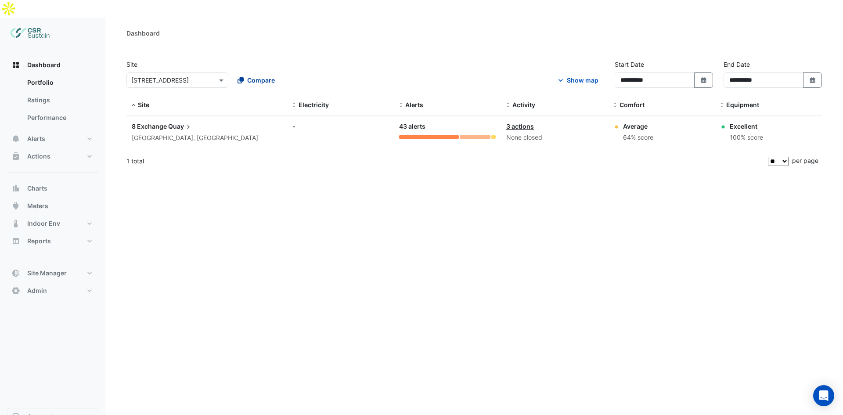
click at [260, 76] on span "Compare" at bounding box center [261, 80] width 28 height 9
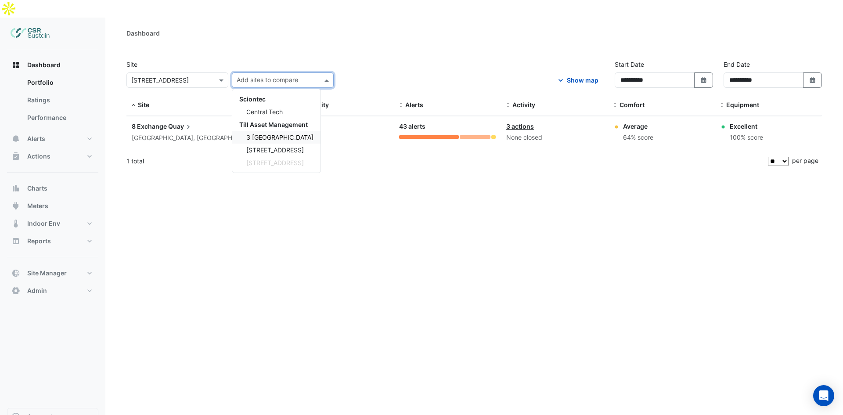
click at [403, 116] on datatable-body-cell "Alerts: 43 alerts" at bounding box center [447, 132] width 107 height 32
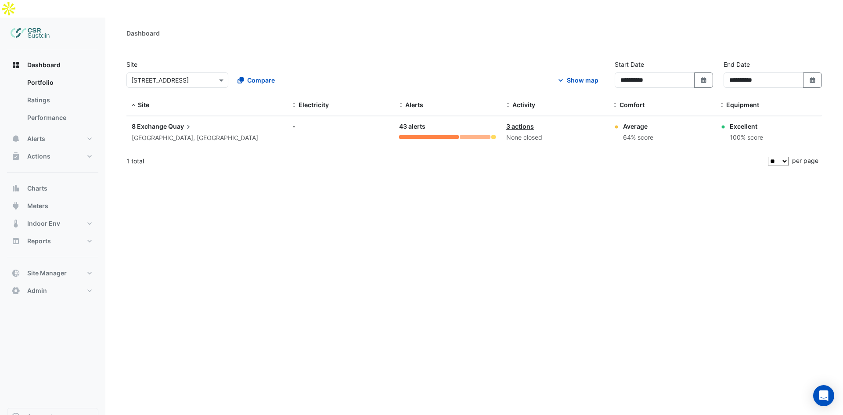
drag, startPoint x: 381, startPoint y: 108, endPoint x: 372, endPoint y: 113, distance: 9.8
click at [381, 122] on div "-" at bounding box center [340, 126] width 97 height 9
click at [171, 122] on span "Quay" at bounding box center [180, 127] width 25 height 10
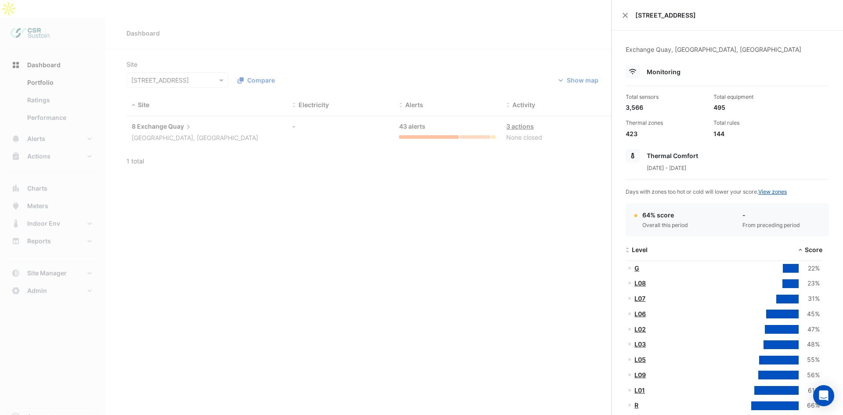
click at [416, 155] on ngb-offcanvas-backdrop at bounding box center [421, 207] width 843 height 415
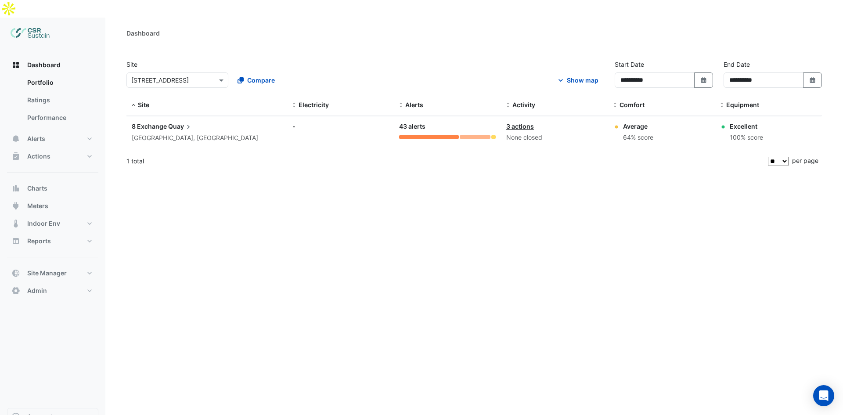
click at [226, 75] on div at bounding box center [177, 80] width 101 height 10
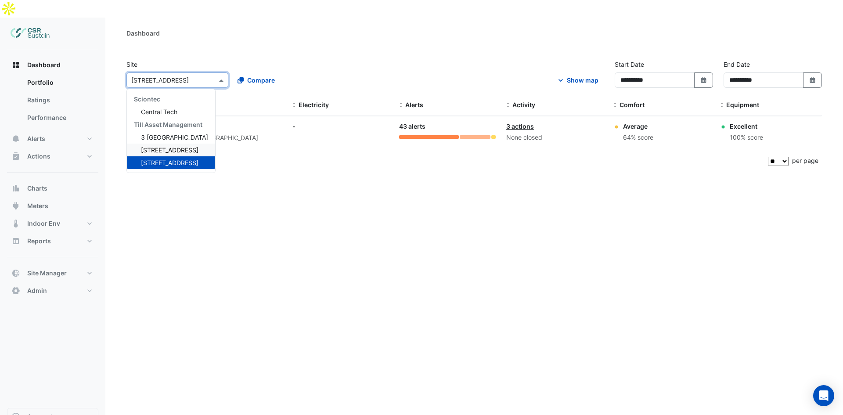
click at [179, 146] on span "[STREET_ADDRESS]" at bounding box center [170, 149] width 58 height 7
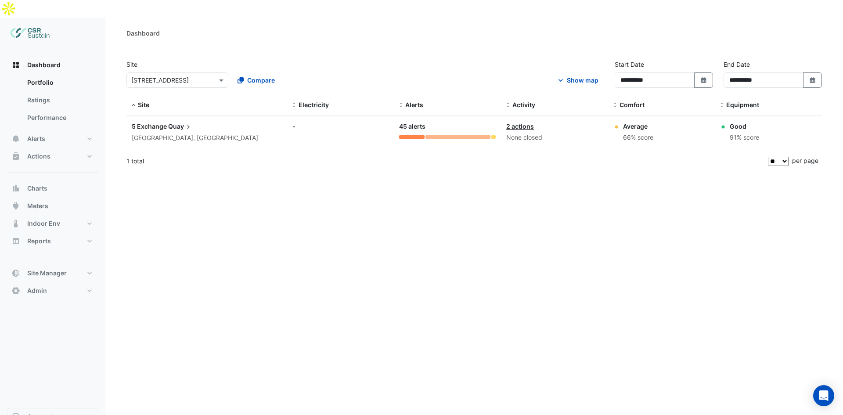
click at [468, 116] on datatable-body-cell "Alerts: 45 alerts" at bounding box center [447, 132] width 107 height 32
click at [172, 122] on span "Quay" at bounding box center [180, 127] width 25 height 10
click at [332, 188] on ngb-offcanvas-backdrop at bounding box center [421, 207] width 843 height 415
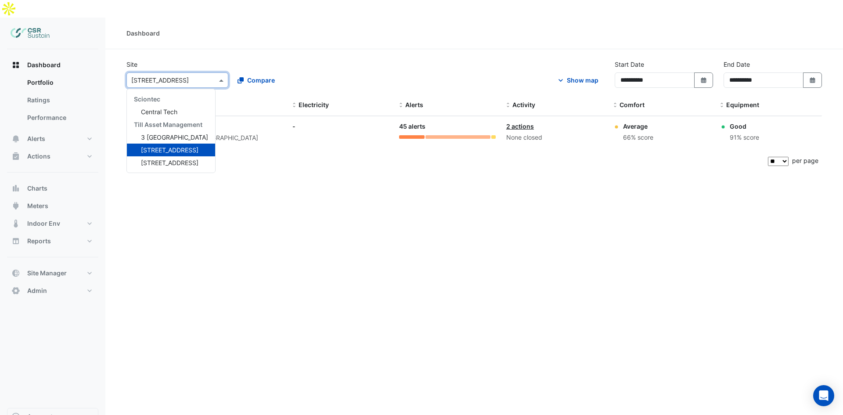
click at [184, 76] on input "text" at bounding box center [168, 80] width 75 height 9
click at [156, 133] on span "3 St. Paul's Place" at bounding box center [174, 136] width 67 height 7
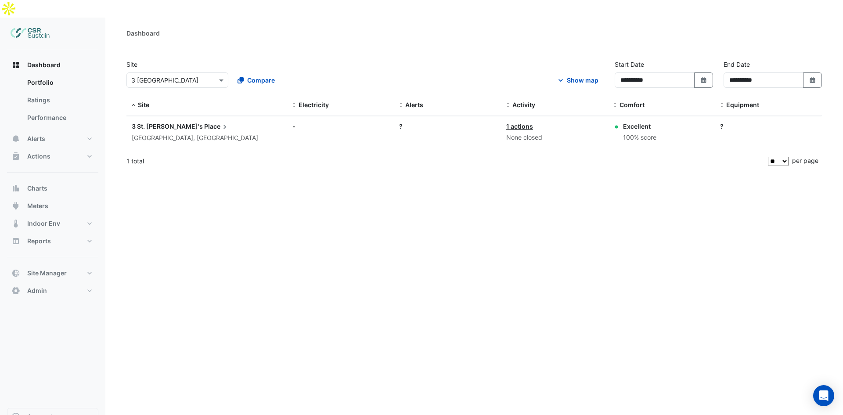
click at [220, 122] on div "3 St. Paul's Place Sheffield, England" at bounding box center [207, 133] width 150 height 22
click at [220, 123] on icon at bounding box center [224, 127] width 9 height 9
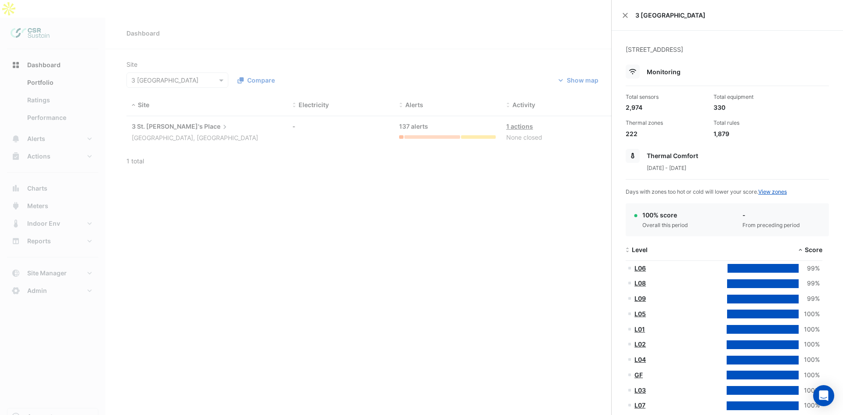
drag, startPoint x: 342, startPoint y: 135, endPoint x: 247, endPoint y: 100, distance: 100.6
click at [338, 132] on ngb-offcanvas-backdrop at bounding box center [421, 207] width 843 height 415
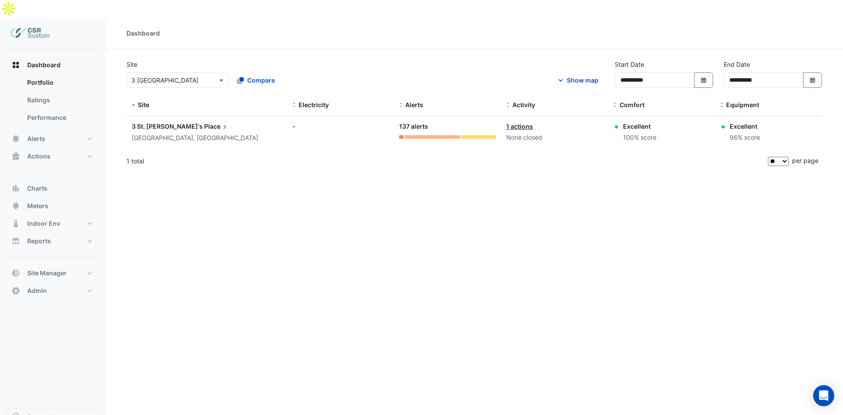
click at [203, 76] on input "text" at bounding box center [168, 80] width 75 height 9
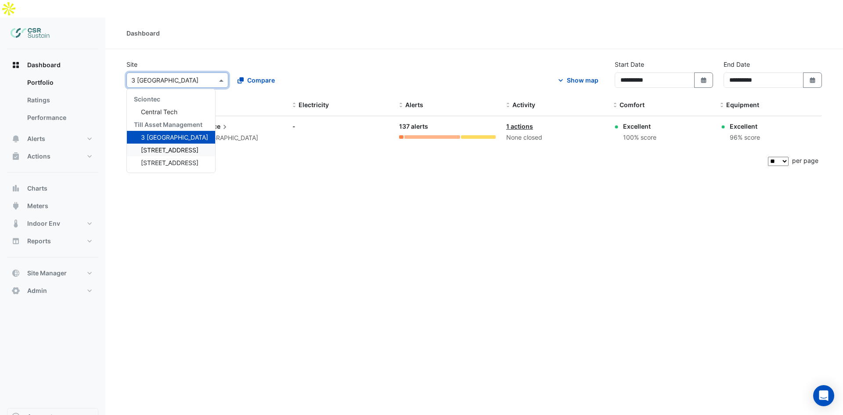
click at [159, 146] on span "5 Exchange Quay" at bounding box center [170, 149] width 58 height 7
click at [227, 122] on div "5 Exchange Quay Salford, England" at bounding box center [207, 133] width 150 height 22
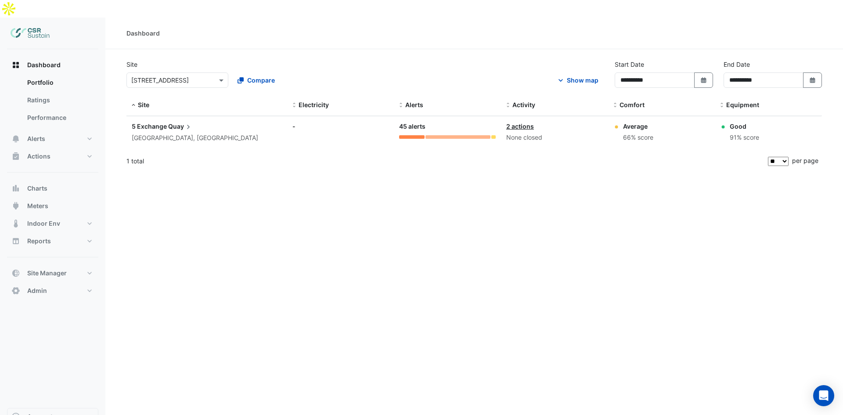
click at [169, 122] on span "Quay" at bounding box center [180, 127] width 25 height 10
drag, startPoint x: 184, startPoint y: 158, endPoint x: 180, endPoint y: 113, distance: 45.0
click at [184, 158] on ngb-offcanvas-backdrop at bounding box center [421, 207] width 843 height 415
click at [177, 122] on span "Quay" at bounding box center [180, 127] width 25 height 10
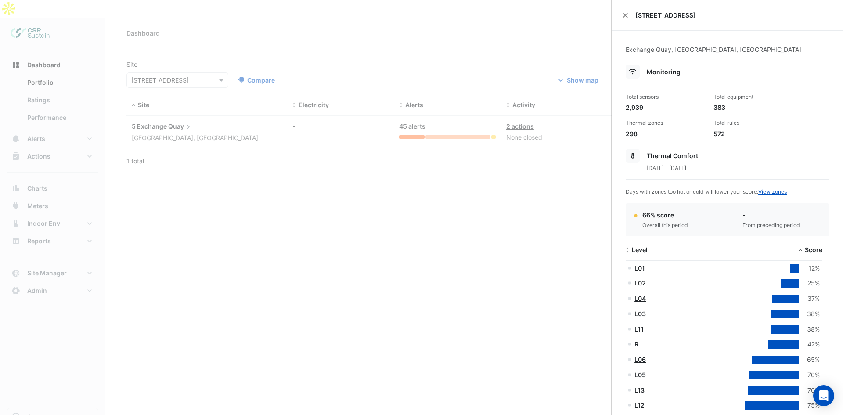
click at [195, 129] on ngb-offcanvas-backdrop at bounding box center [421, 207] width 843 height 415
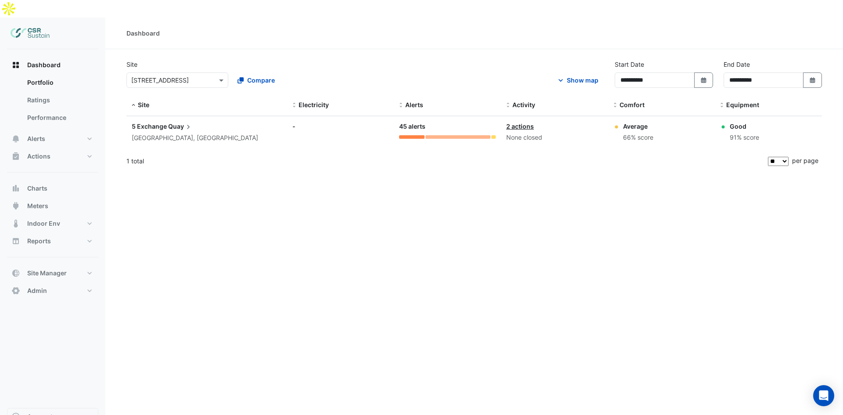
click at [205, 72] on div "× 5 Exchange Quay" at bounding box center [177, 79] width 102 height 15
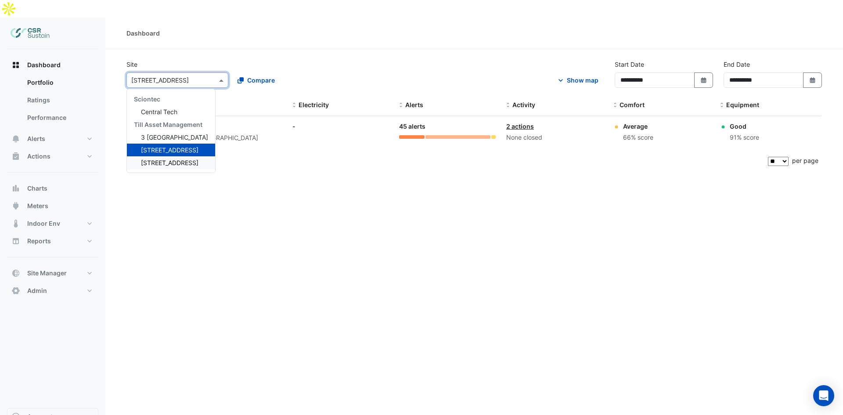
click at [161, 159] on span "8 Exchange Quay" at bounding box center [170, 162] width 58 height 7
click at [170, 122] on div "8 Exchange Quay Salford, England" at bounding box center [195, 133] width 126 height 22
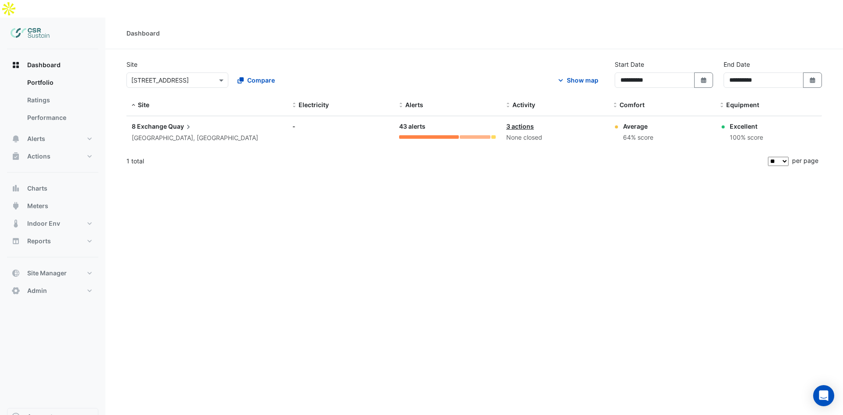
click at [347, 257] on ngb-offcanvas-backdrop at bounding box center [421, 207] width 843 height 415
